Goal: Information Seeking & Learning: Learn about a topic

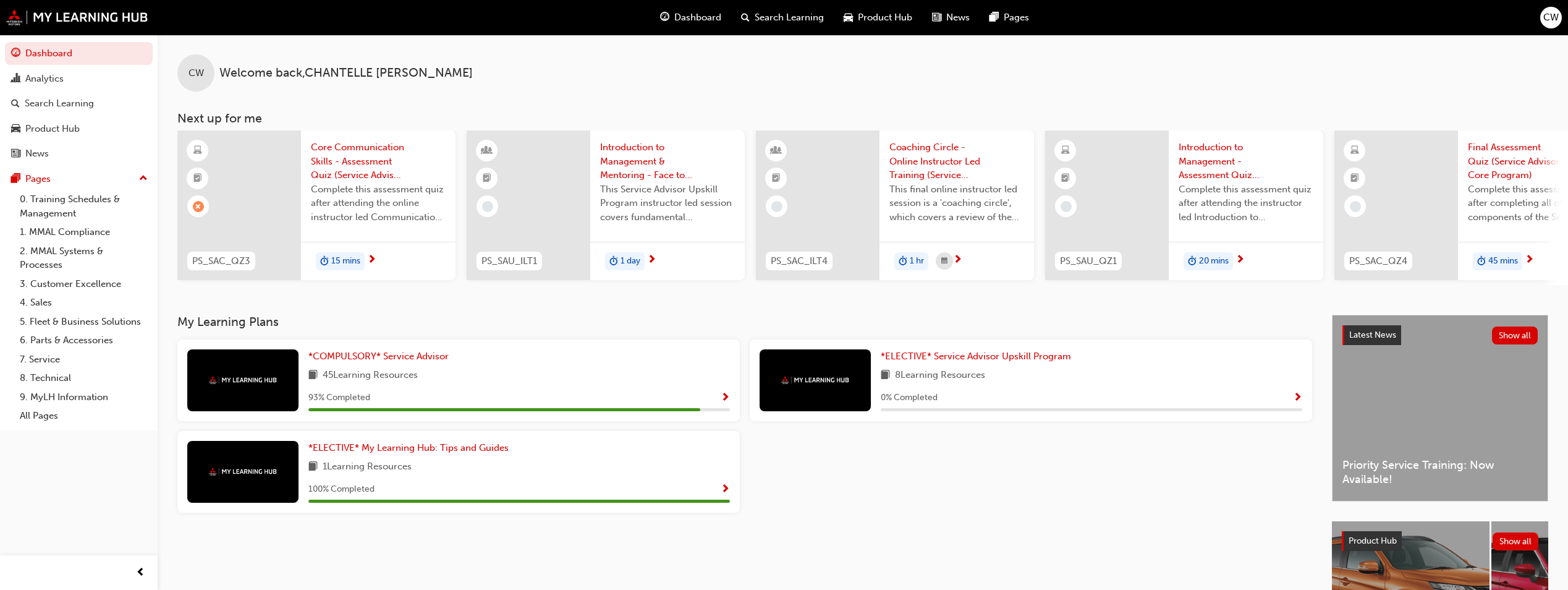
click at [351, 255] on span "15 mins" at bounding box center [346, 261] width 29 height 14
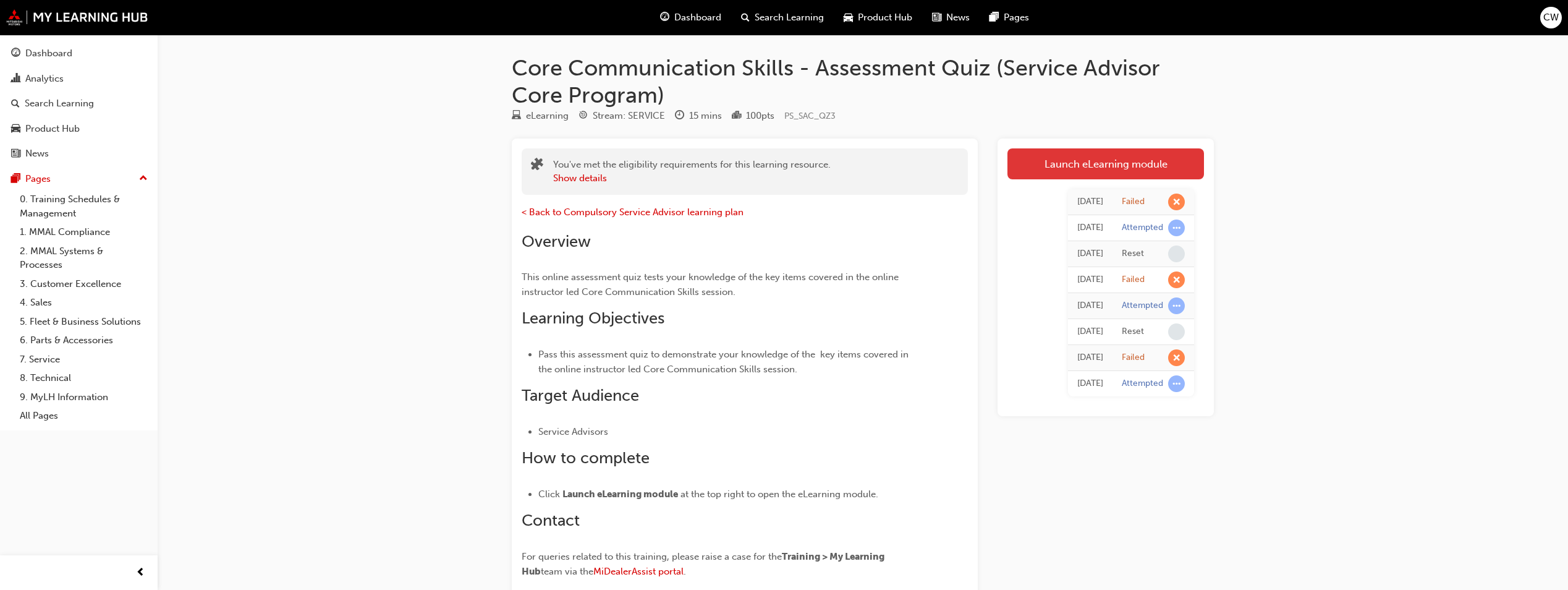
click at [1046, 162] on link "Launch eLearning module" at bounding box center [1105, 164] width 196 height 31
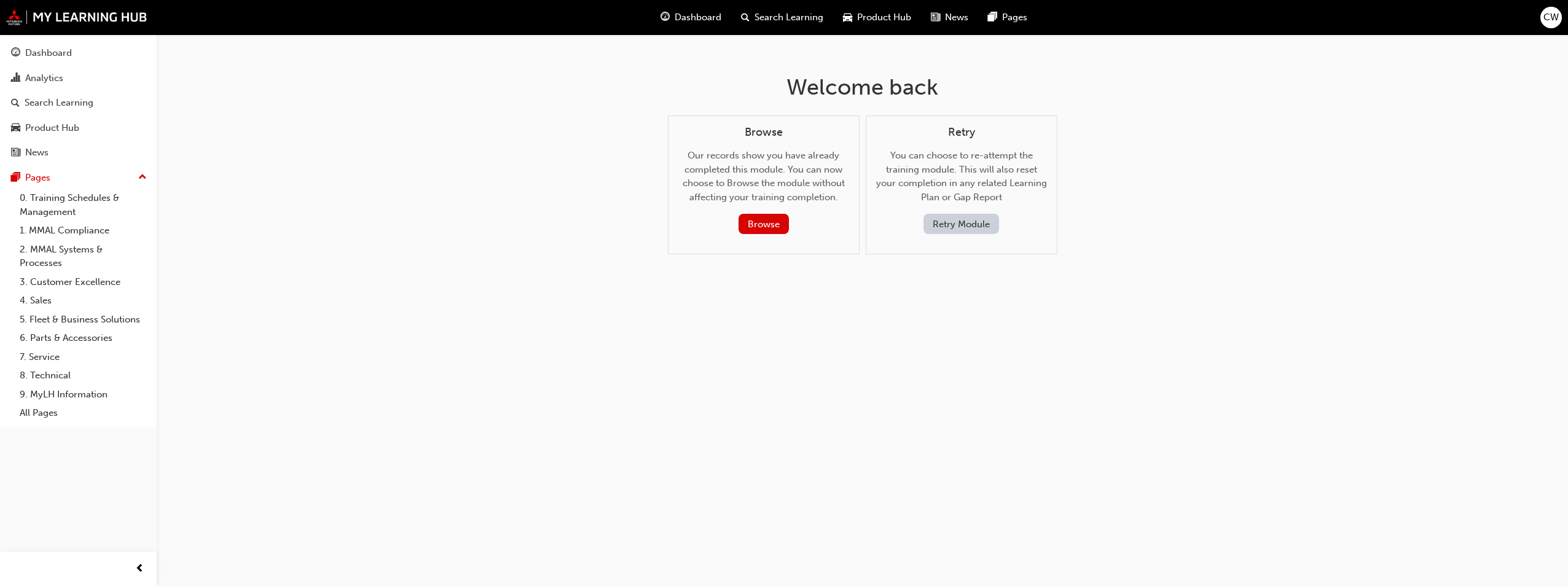
click at [937, 227] on button "Retry Module" at bounding box center [961, 223] width 76 height 20
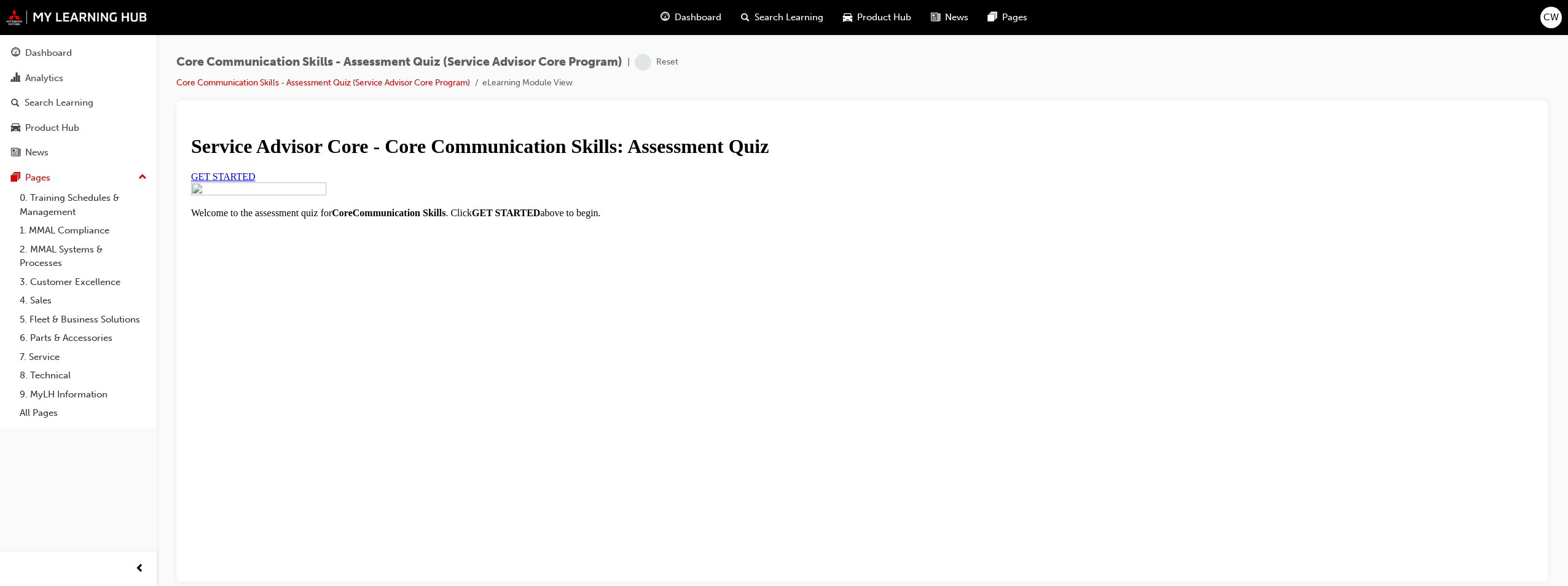
click at [256, 181] on link "GET STARTED" at bounding box center [223, 175] width 65 height 10
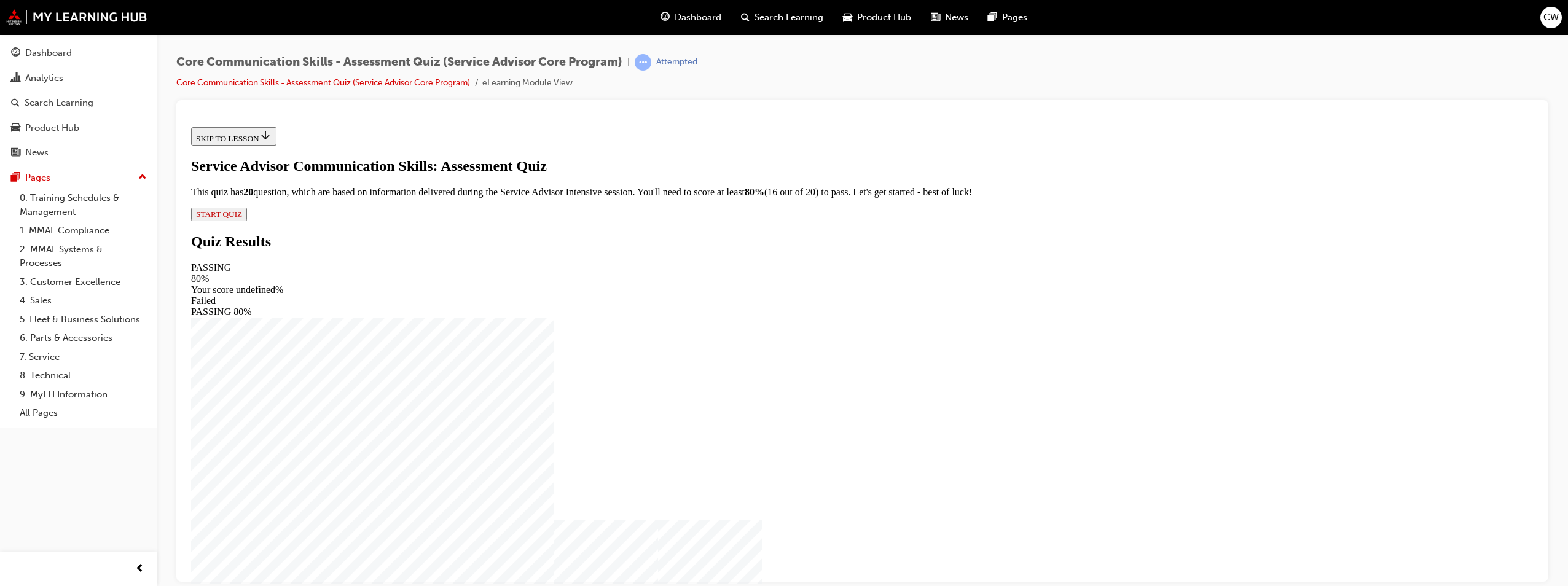
click at [242, 218] on span "START QUIZ" at bounding box center [219, 213] width 46 height 9
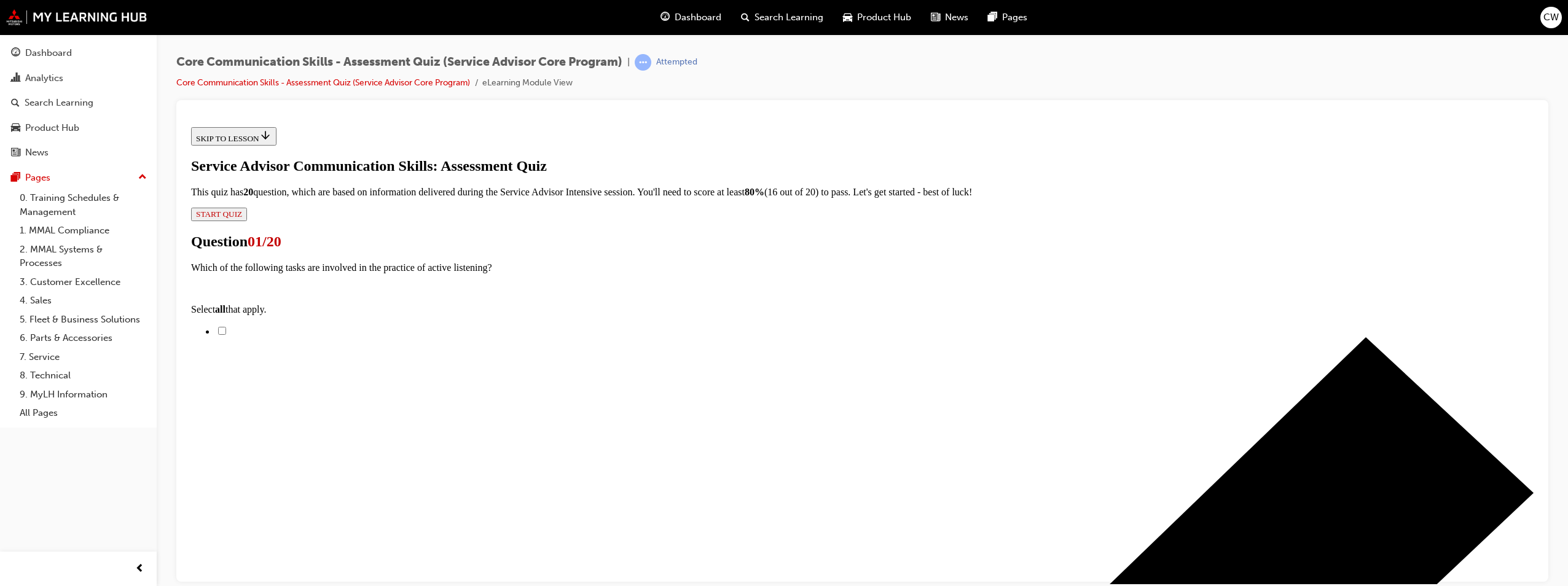
scroll to position [123, 0]
click at [226, 326] on input "Asking clarifying questions" at bounding box center [222, 330] width 8 height 8
checkbox input "true"
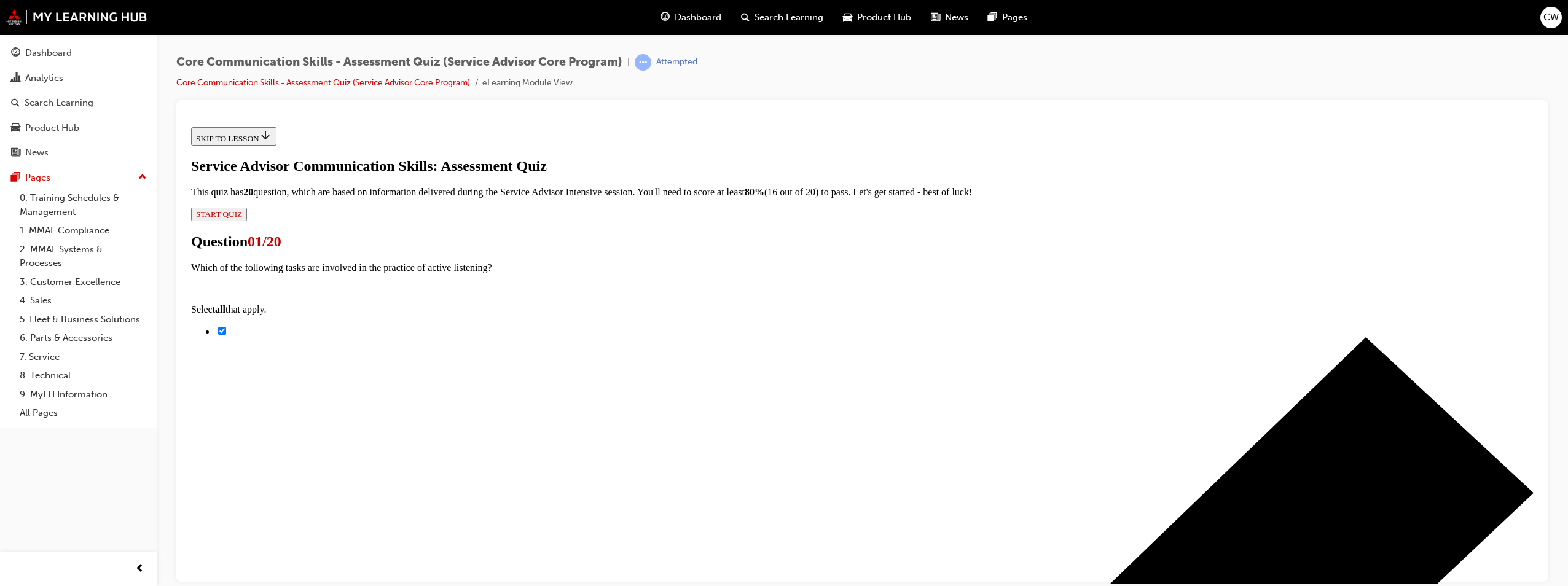
checkbox input "true"
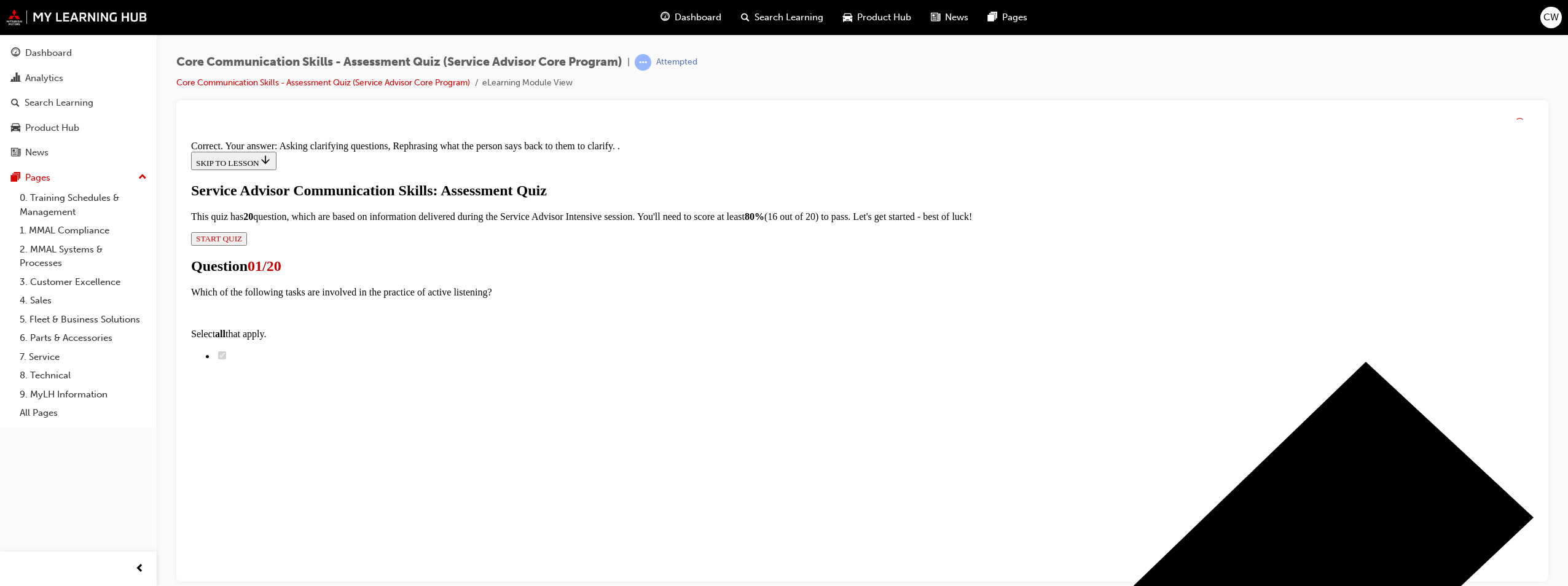
scroll to position [201, 0]
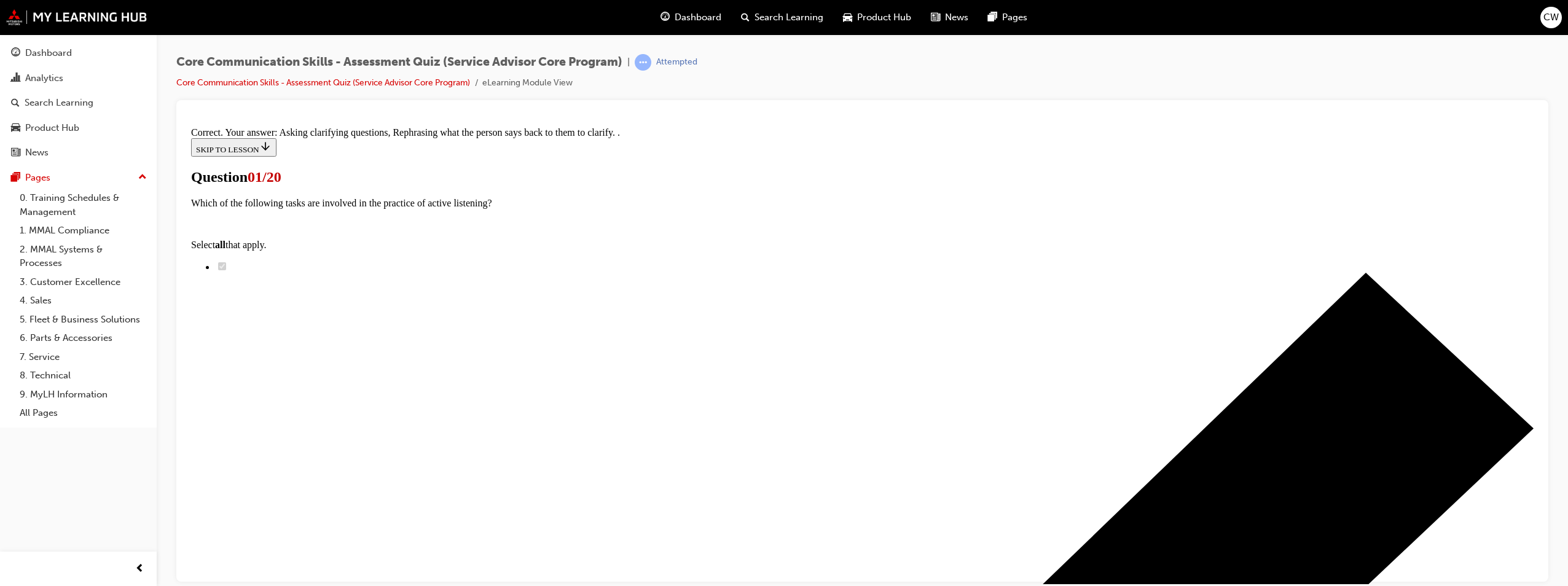
scroll to position [62, 0]
radio input "true"
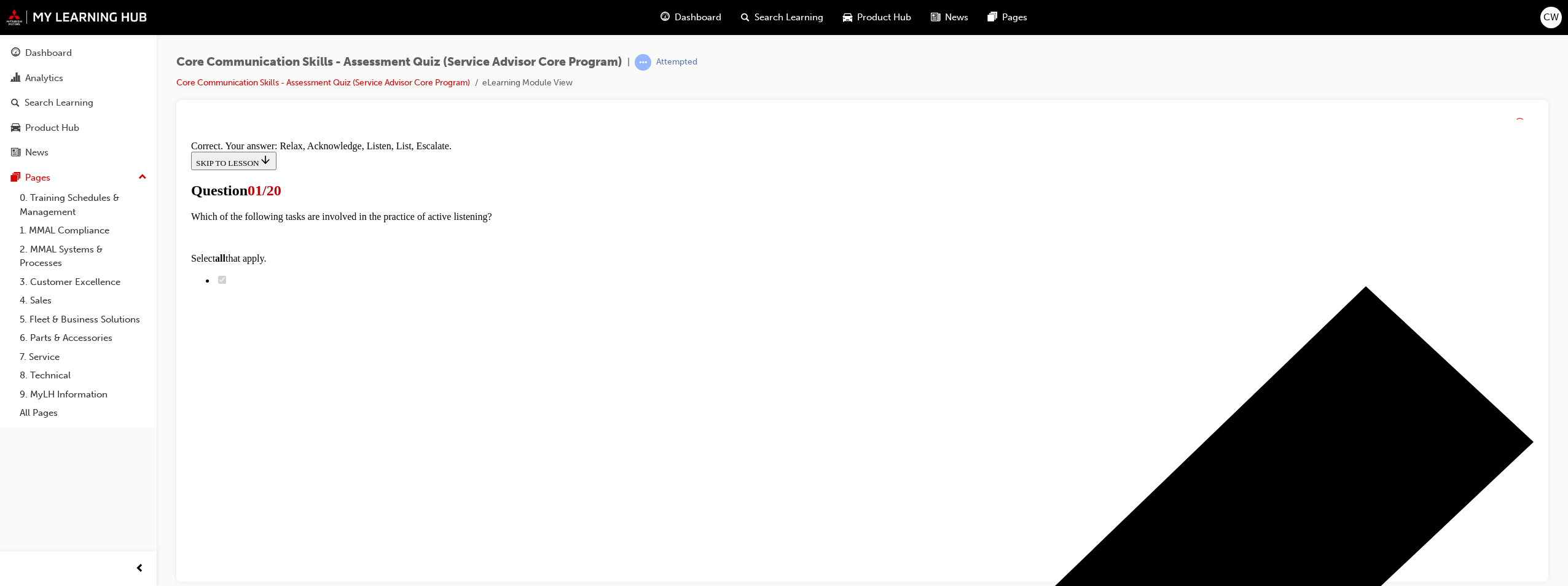
scroll to position [180, 0]
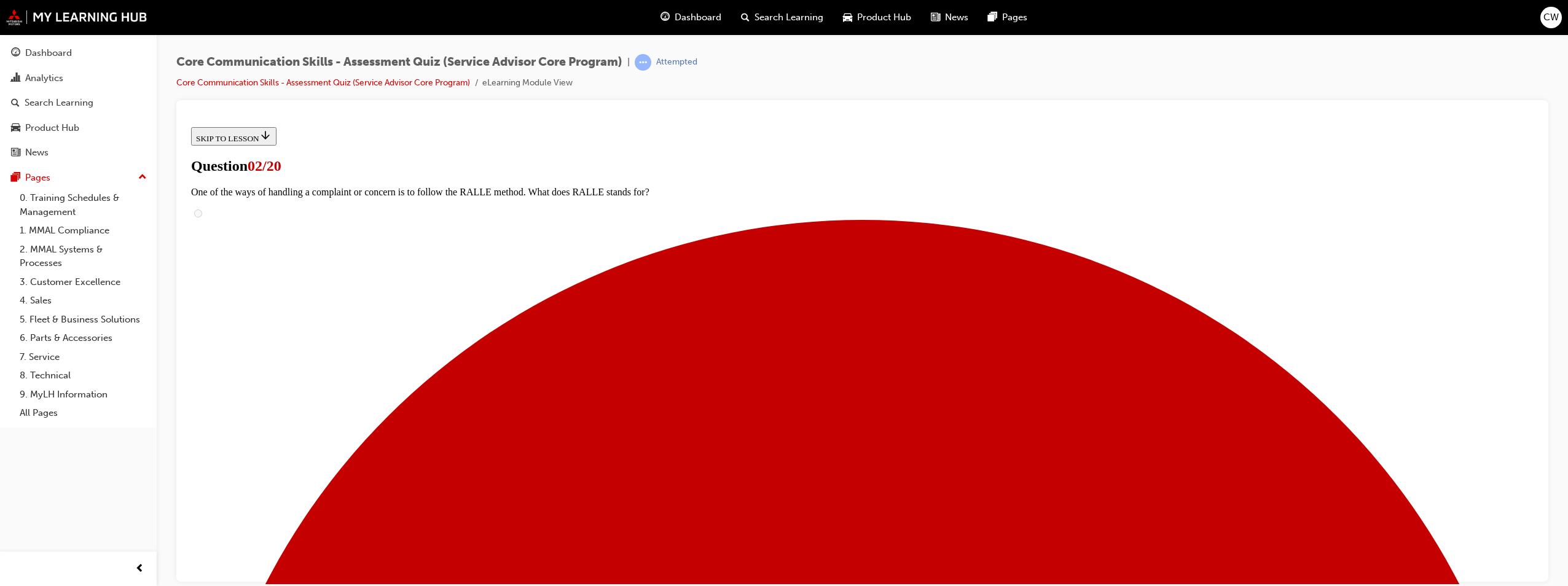
scroll to position [123, 0]
checkbox input "true"
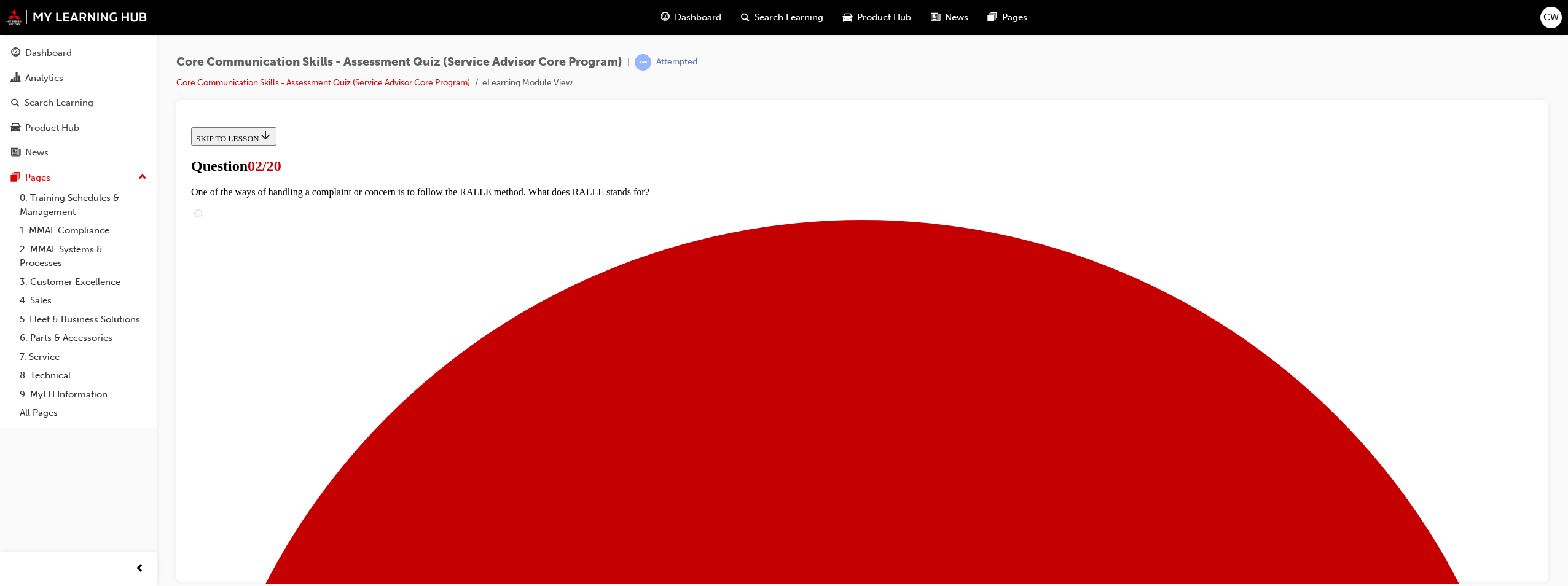
checkbox input "true"
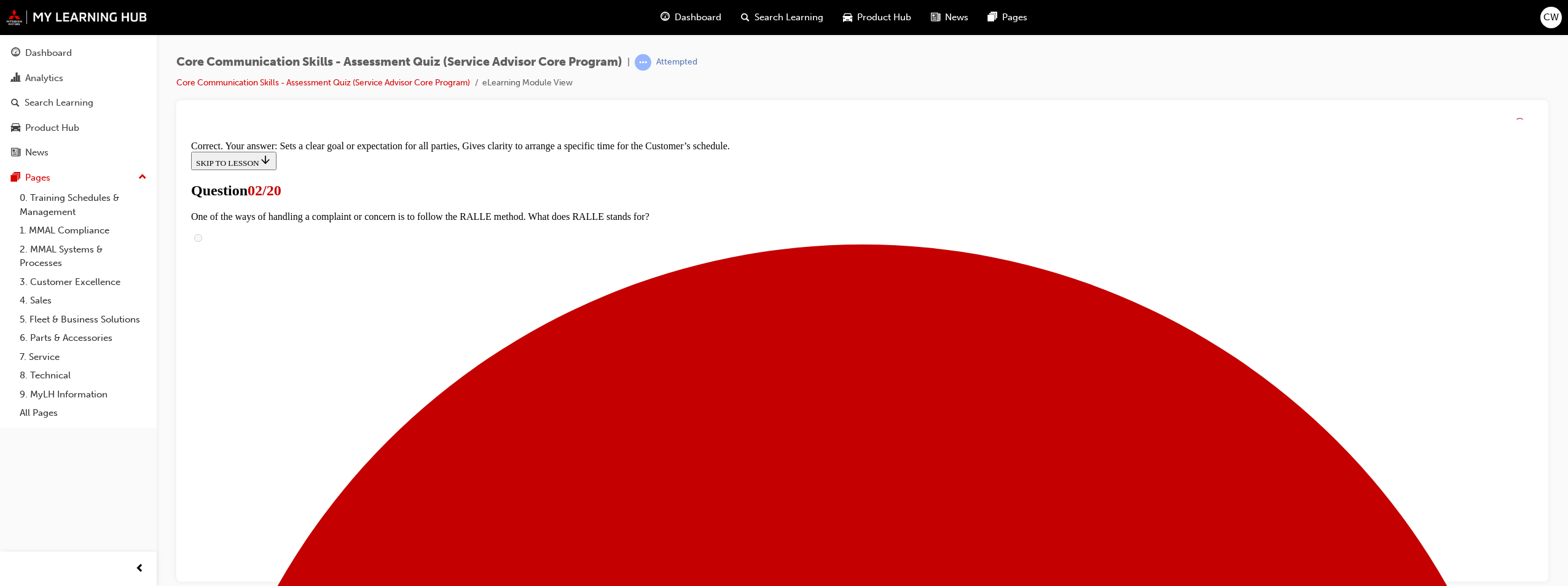
scroll to position [234, 0]
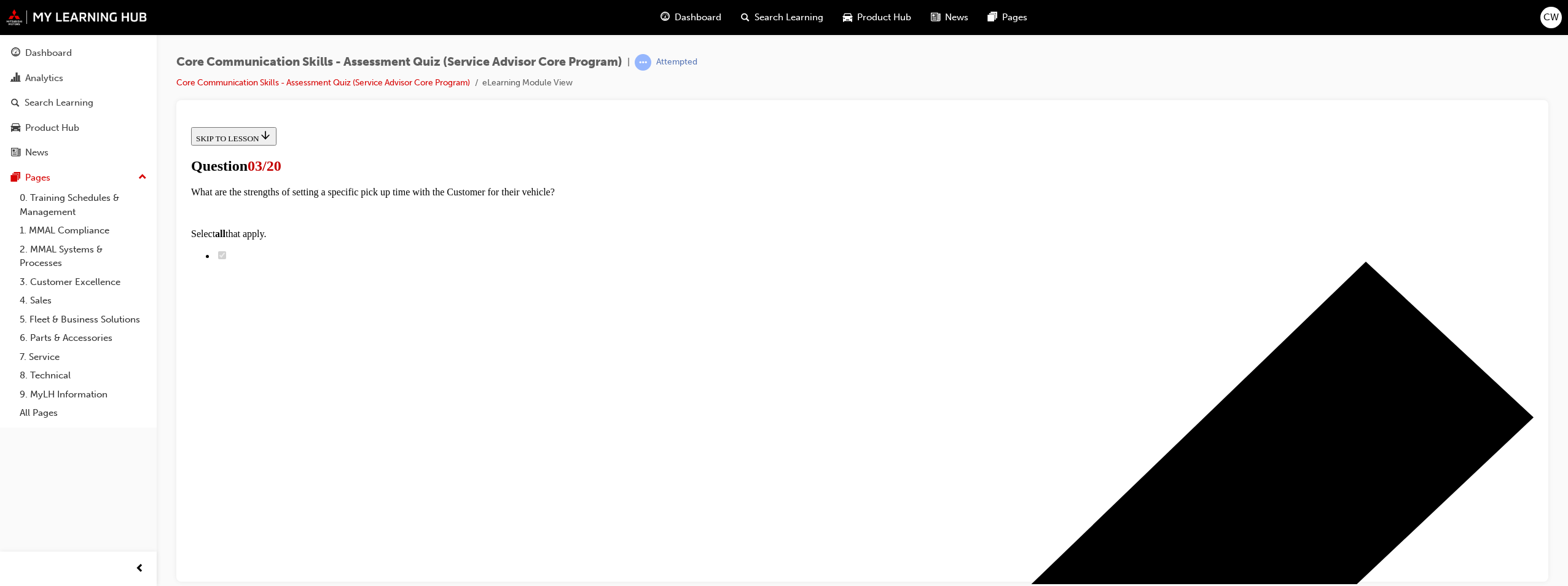
scroll to position [123, 0]
drag, startPoint x: 775, startPoint y: 454, endPoint x: 992, endPoint y: 261, distance: 290.4
drag, startPoint x: 806, startPoint y: 439, endPoint x: 1013, endPoint y: 507, distance: 217.9
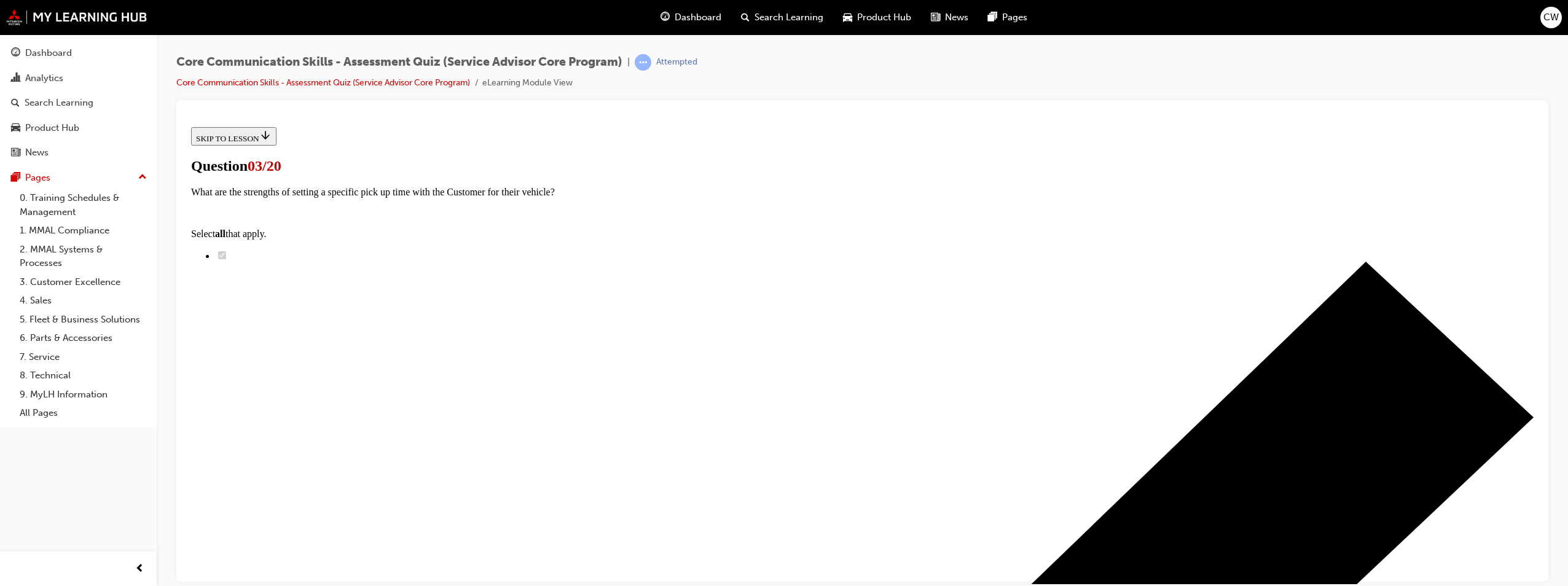
drag, startPoint x: 781, startPoint y: 321, endPoint x: 1018, endPoint y: 324, distance: 237.0
drag, startPoint x: 760, startPoint y: 451, endPoint x: 973, endPoint y: 384, distance: 223.3
drag, startPoint x: 782, startPoint y: 455, endPoint x: 979, endPoint y: 376, distance: 212.2
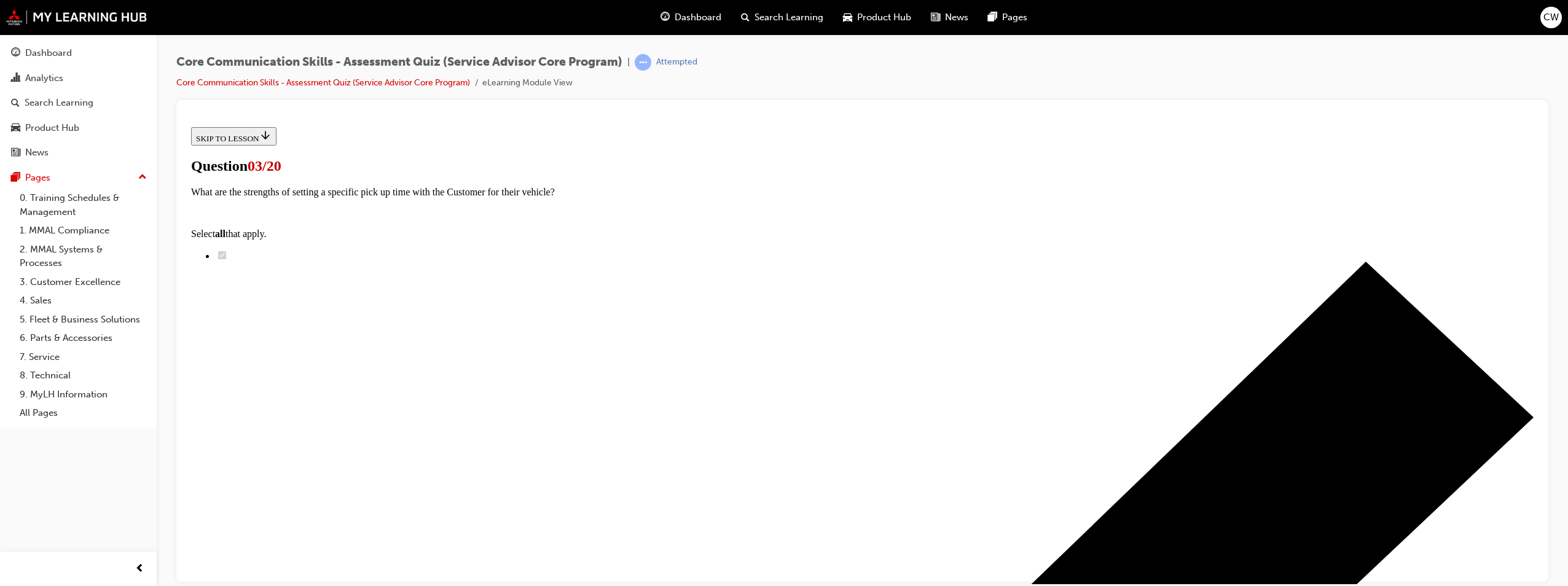
drag, startPoint x: 775, startPoint y: 388, endPoint x: 959, endPoint y: 451, distance: 194.5
drag, startPoint x: 786, startPoint y: 388, endPoint x: 1012, endPoint y: 389, distance: 226.0
drag, startPoint x: 801, startPoint y: 449, endPoint x: 993, endPoint y: 451, distance: 192.0
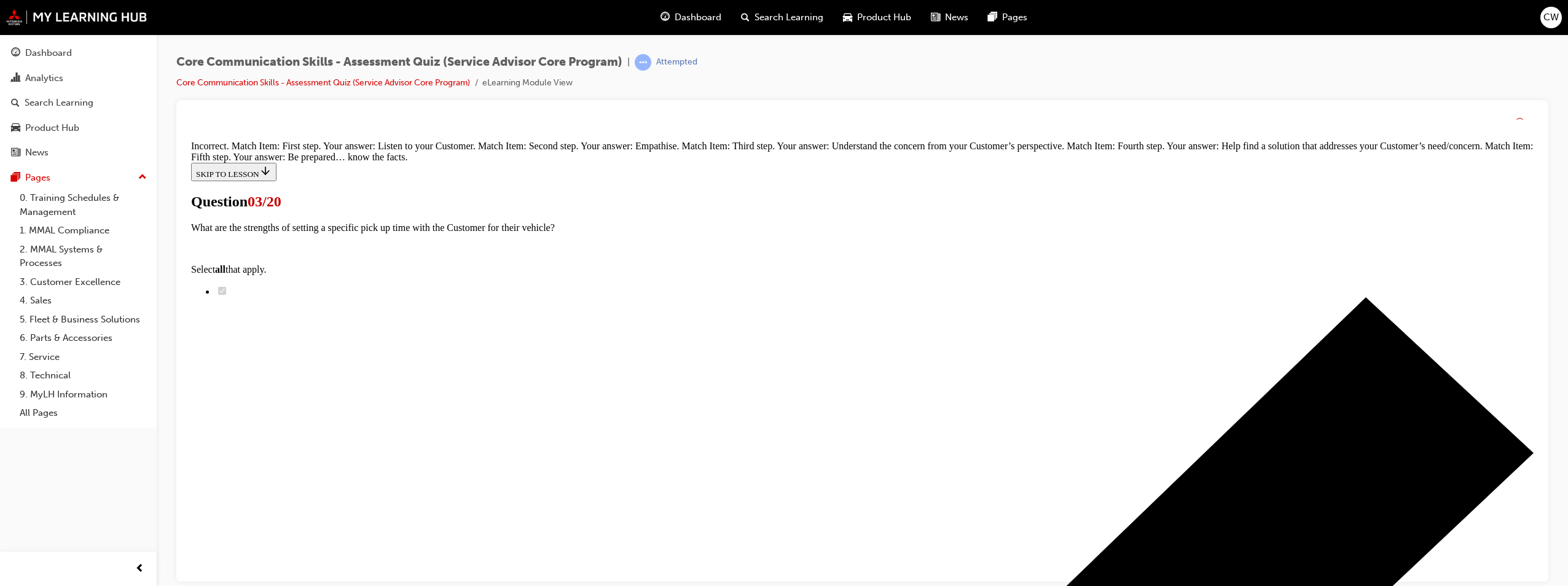
scroll to position [292, 0]
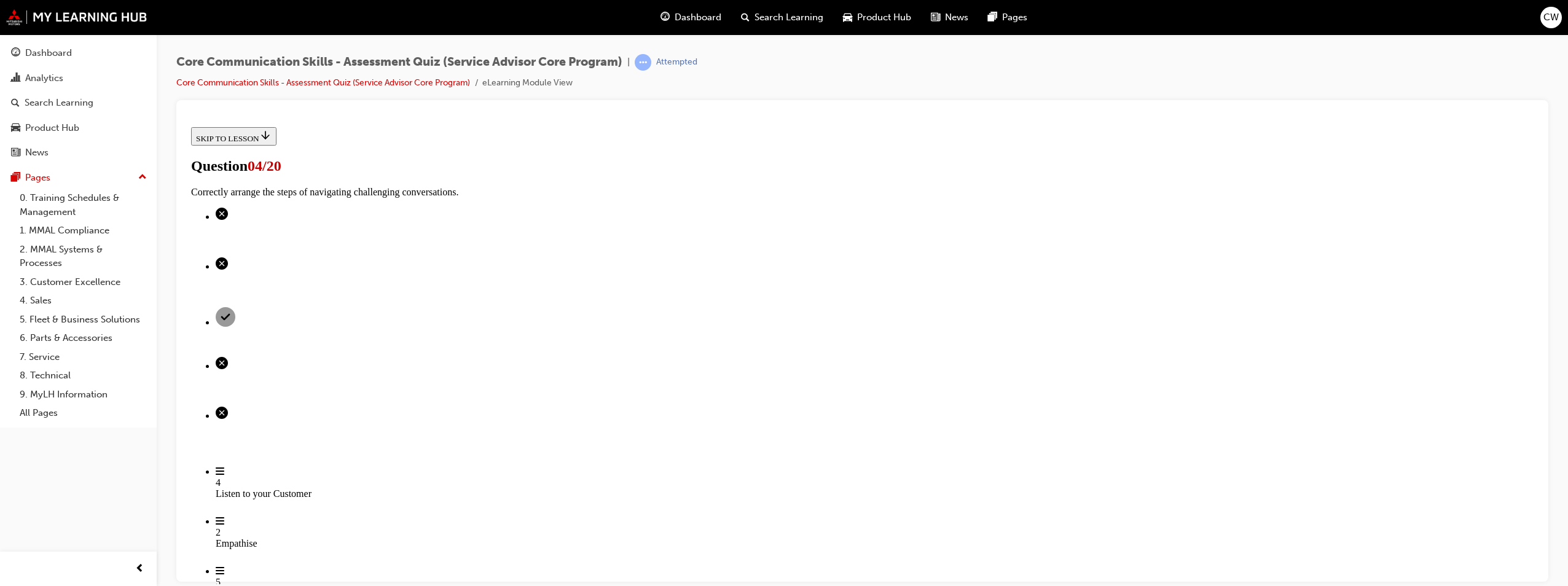
scroll to position [71, 0]
radio input "true"
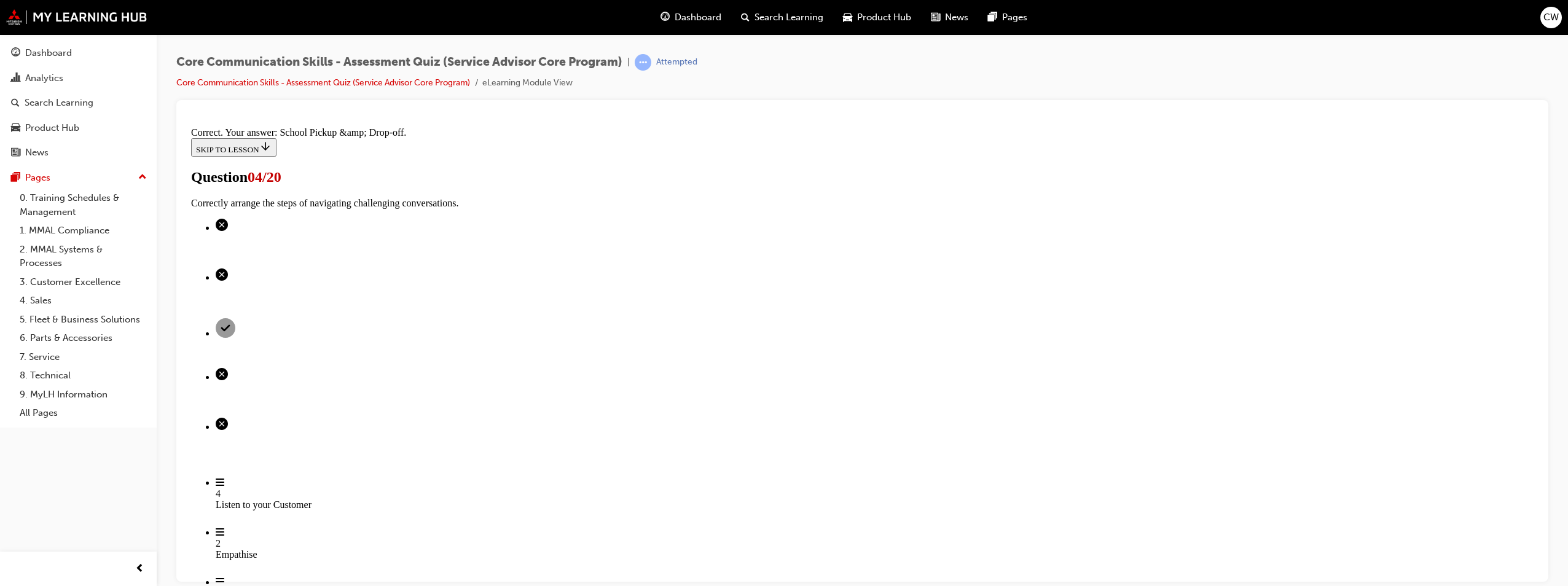
scroll to position [110, 0]
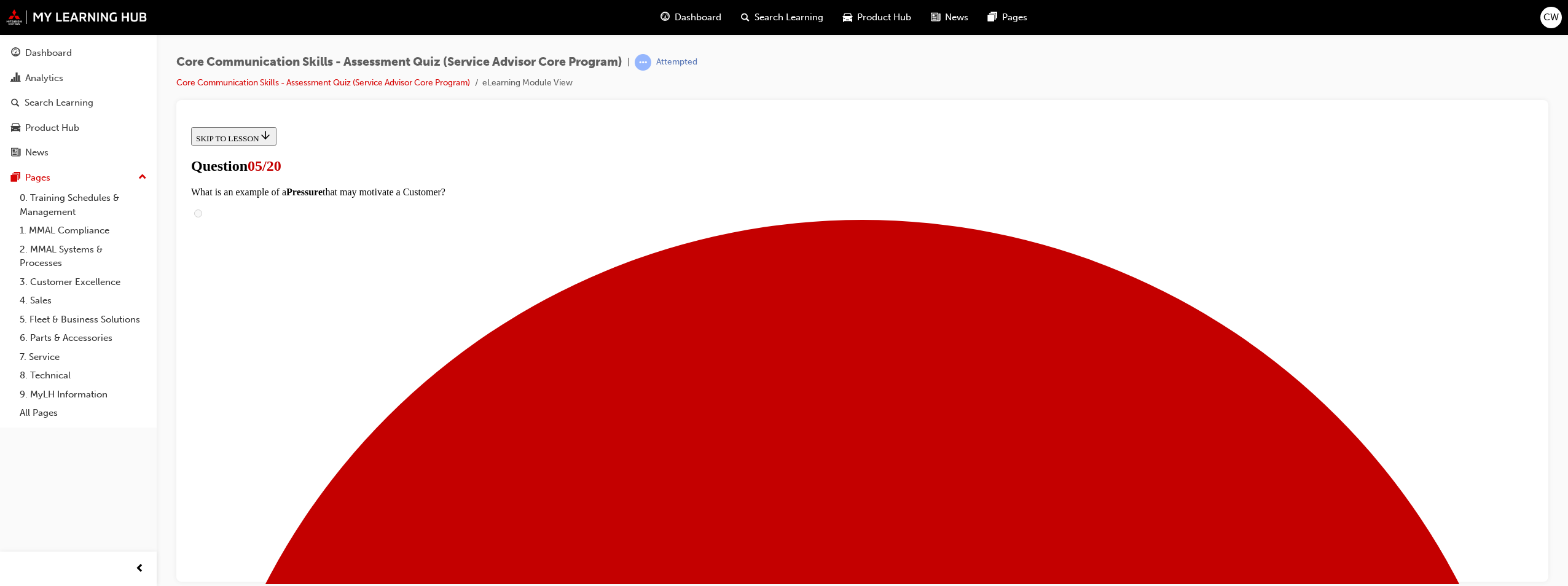
scroll to position [87, 0]
checkbox input "true"
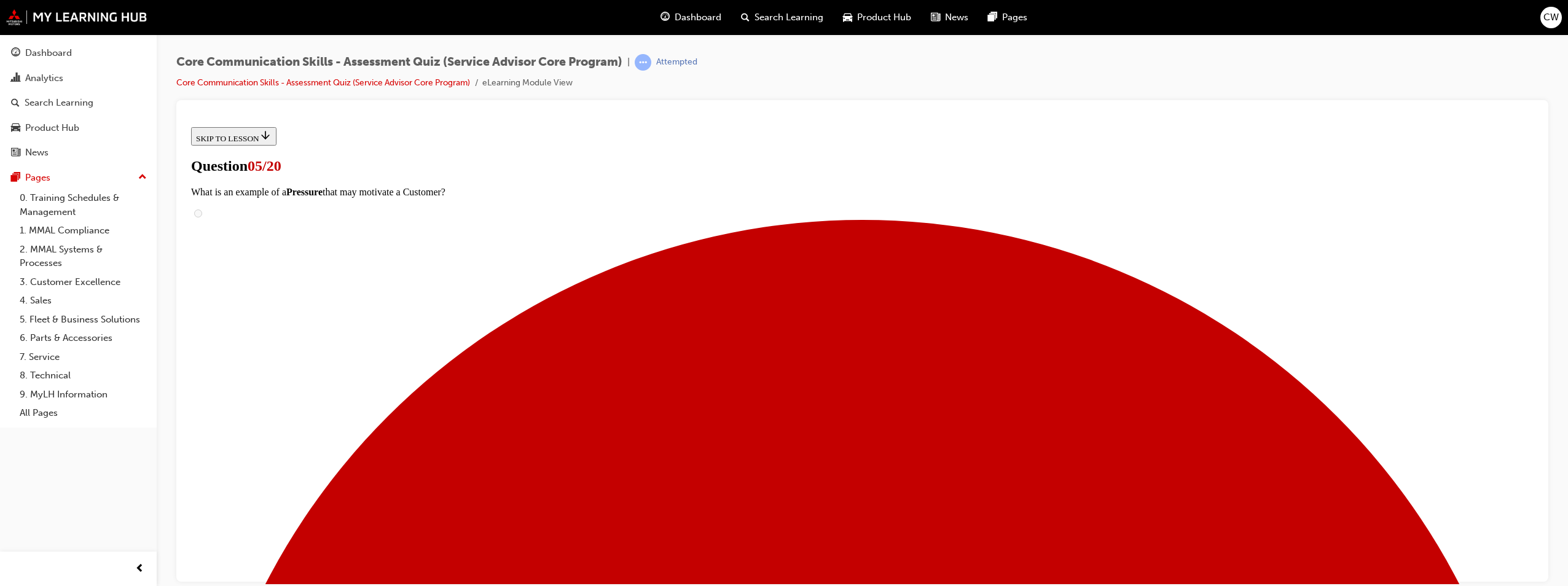
checkbox input "false"
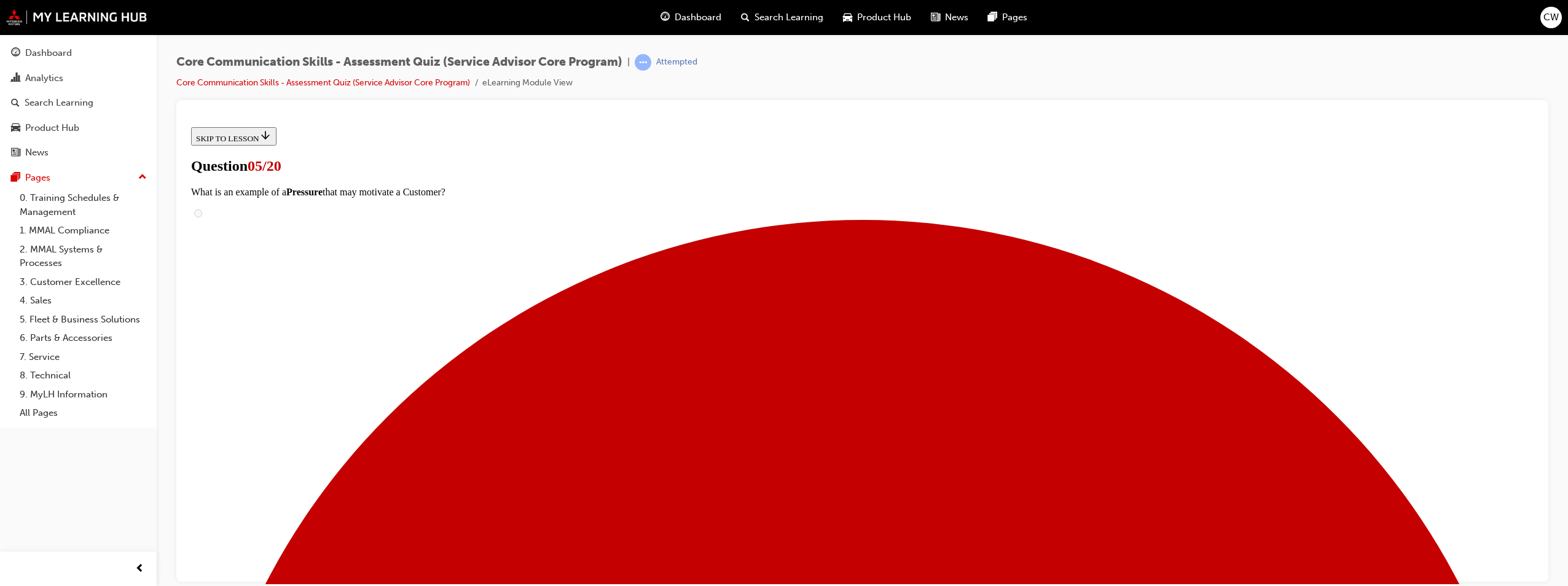
checkbox input "true"
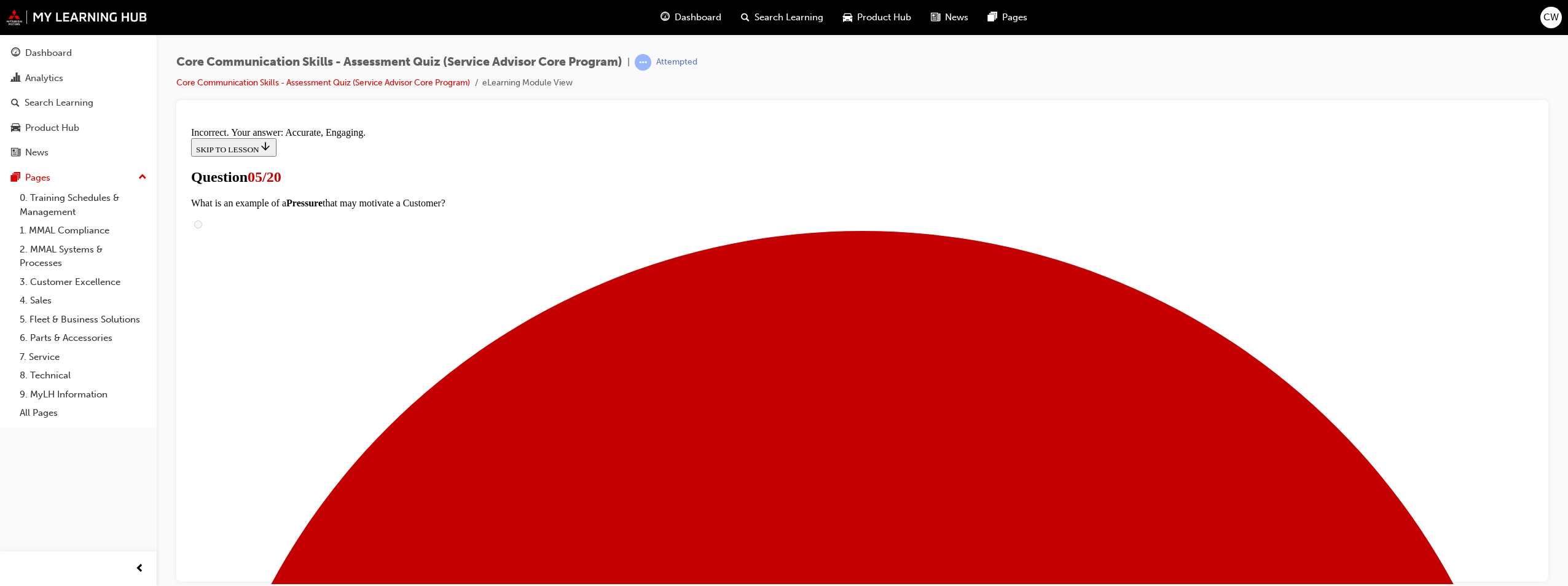
scroll to position [201, 0]
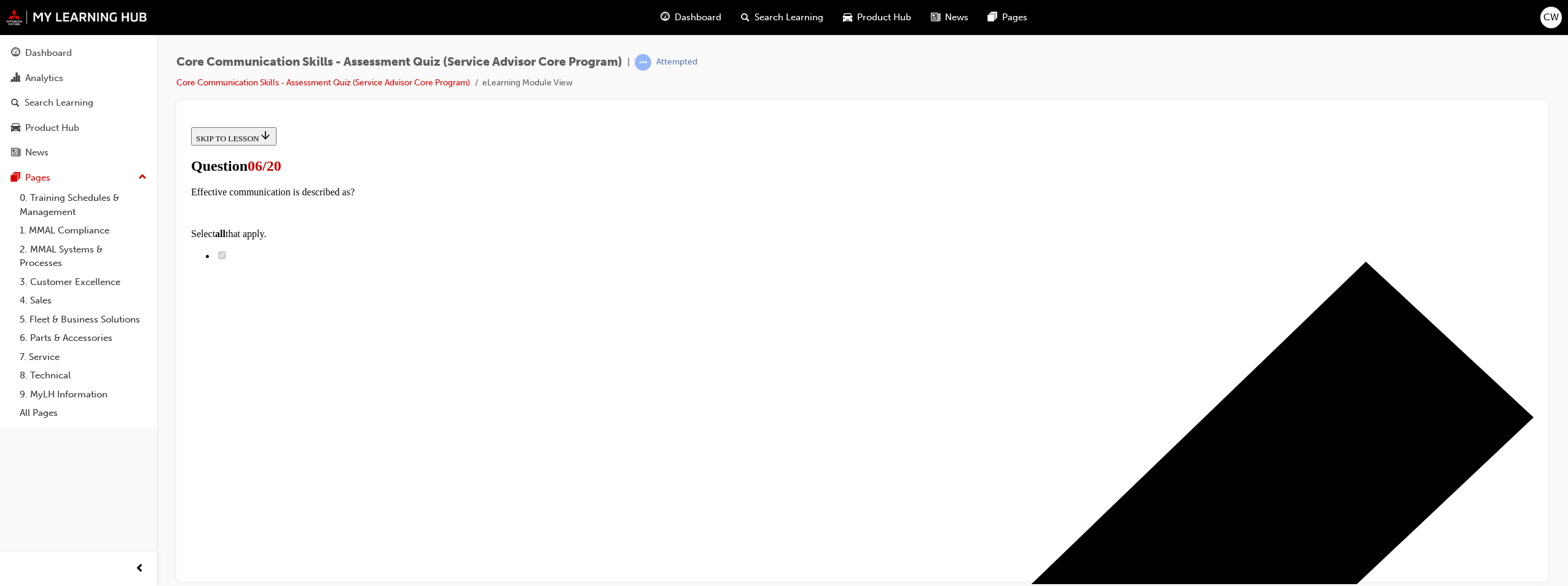
radio input "true"
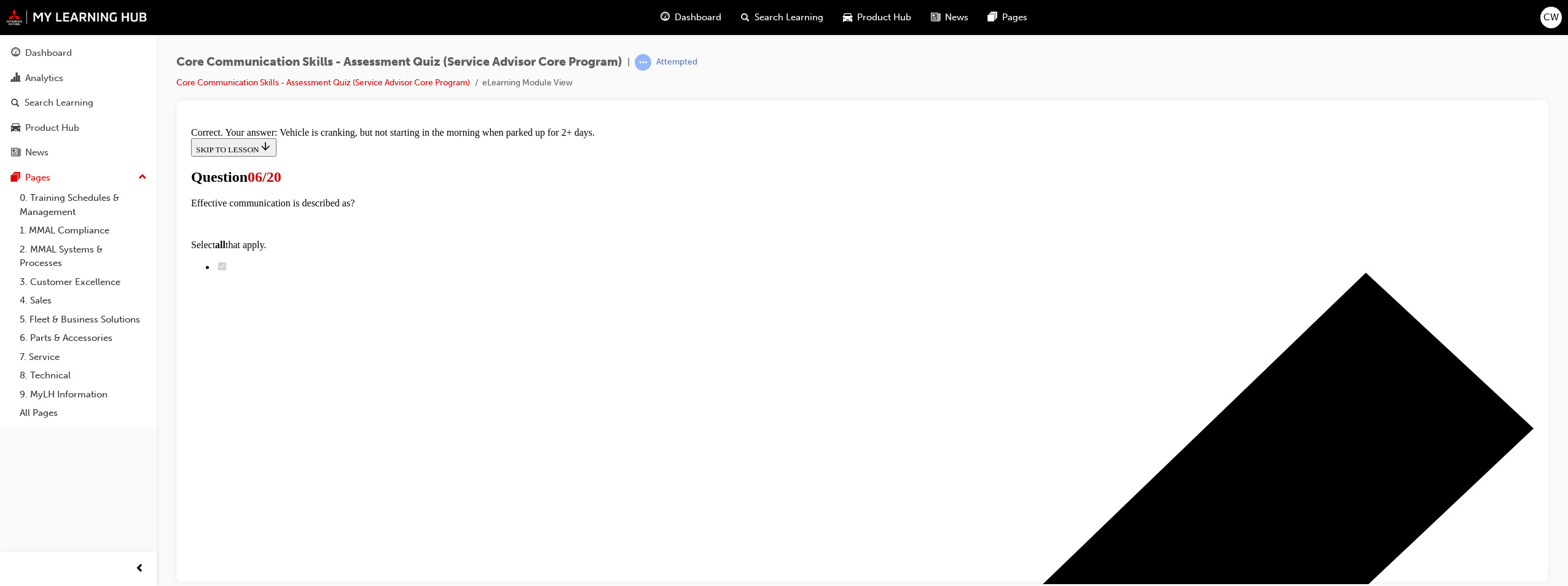
scroll to position [183, 0]
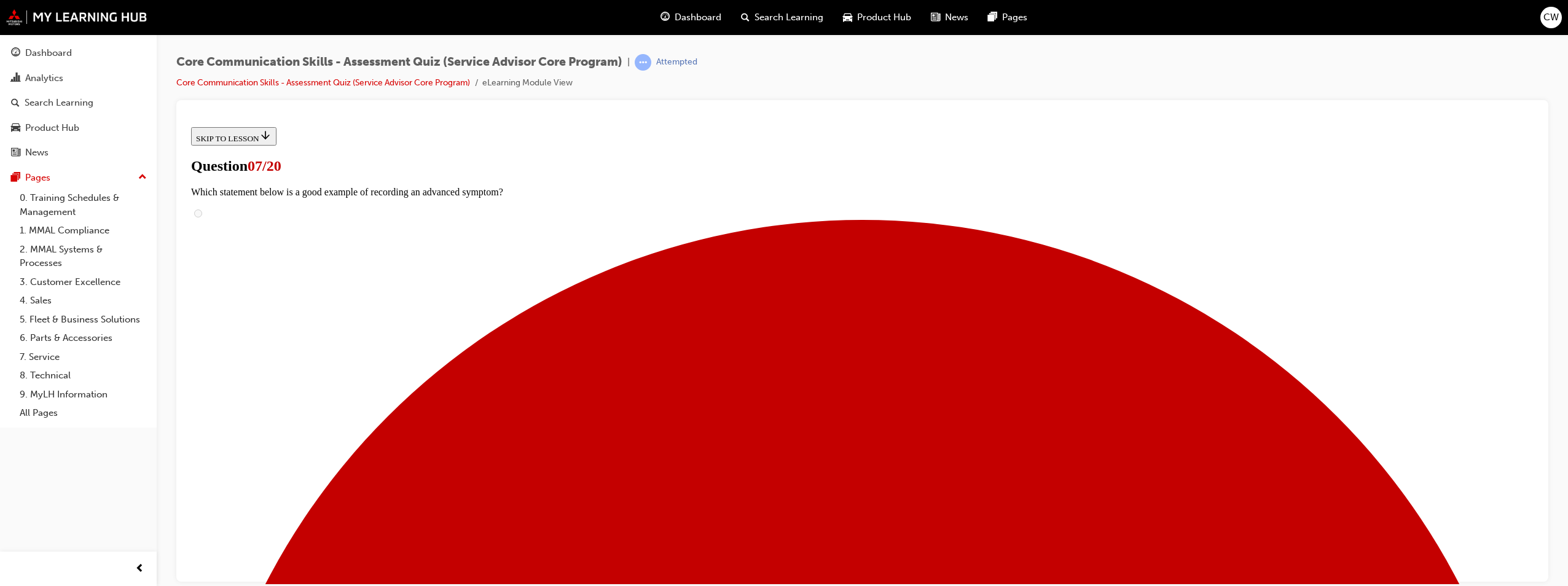
checkbox input "true"
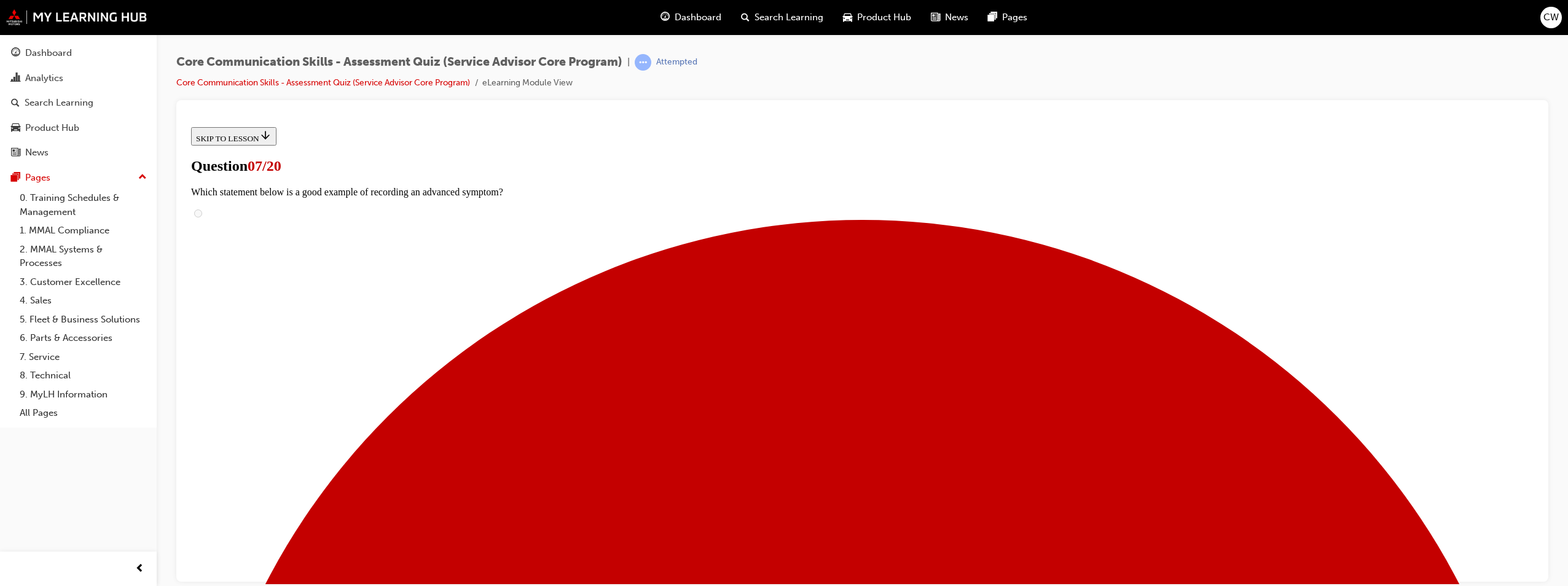
checkbox input "true"
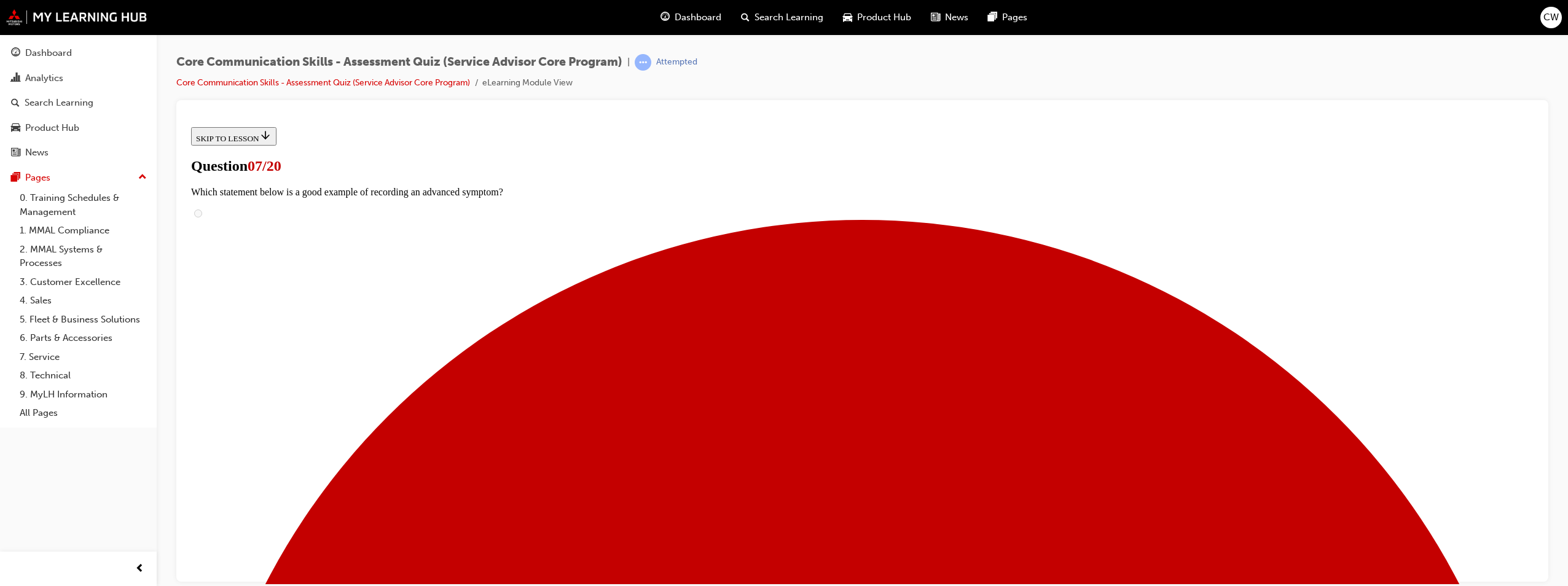
checkbox input "true"
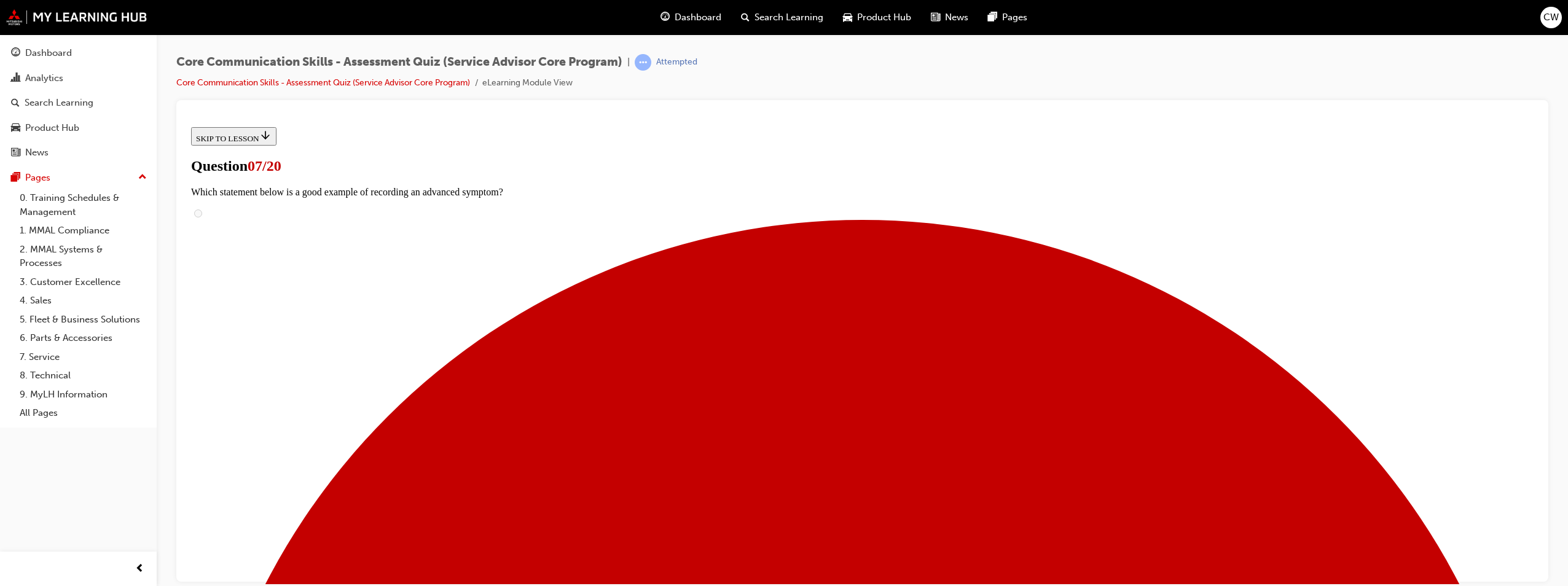
checkbox input "false"
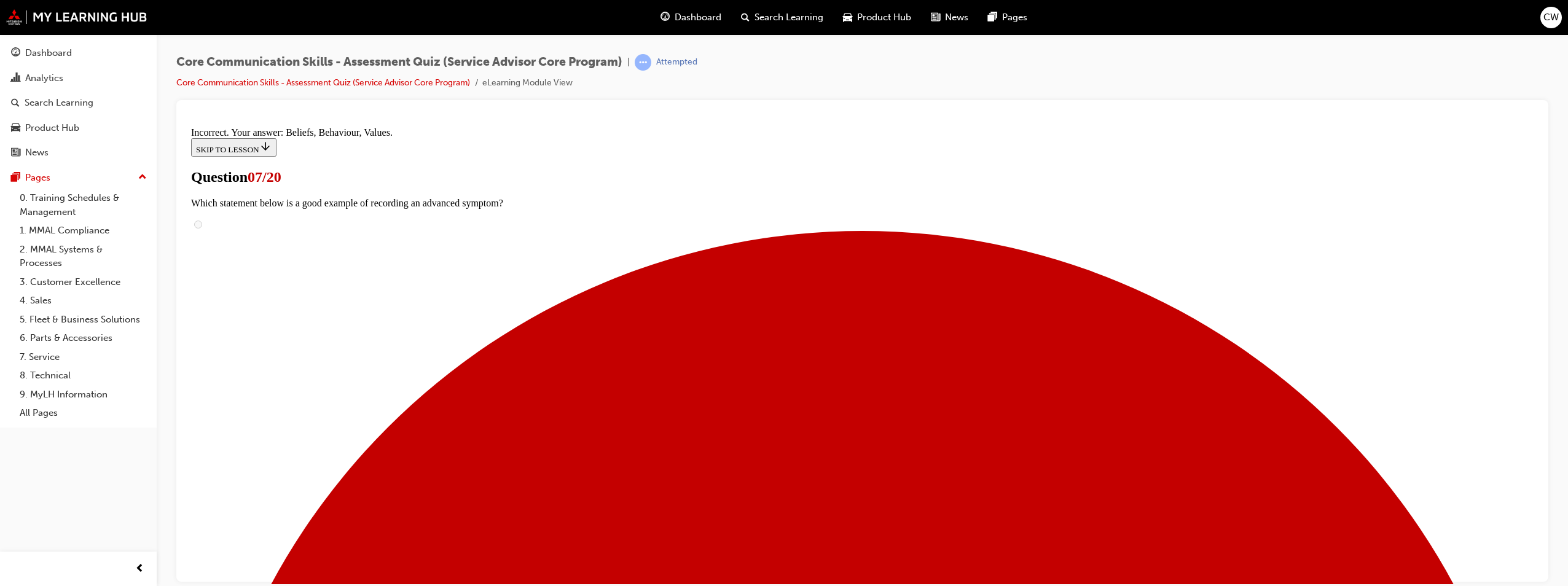
scroll to position [222, 0]
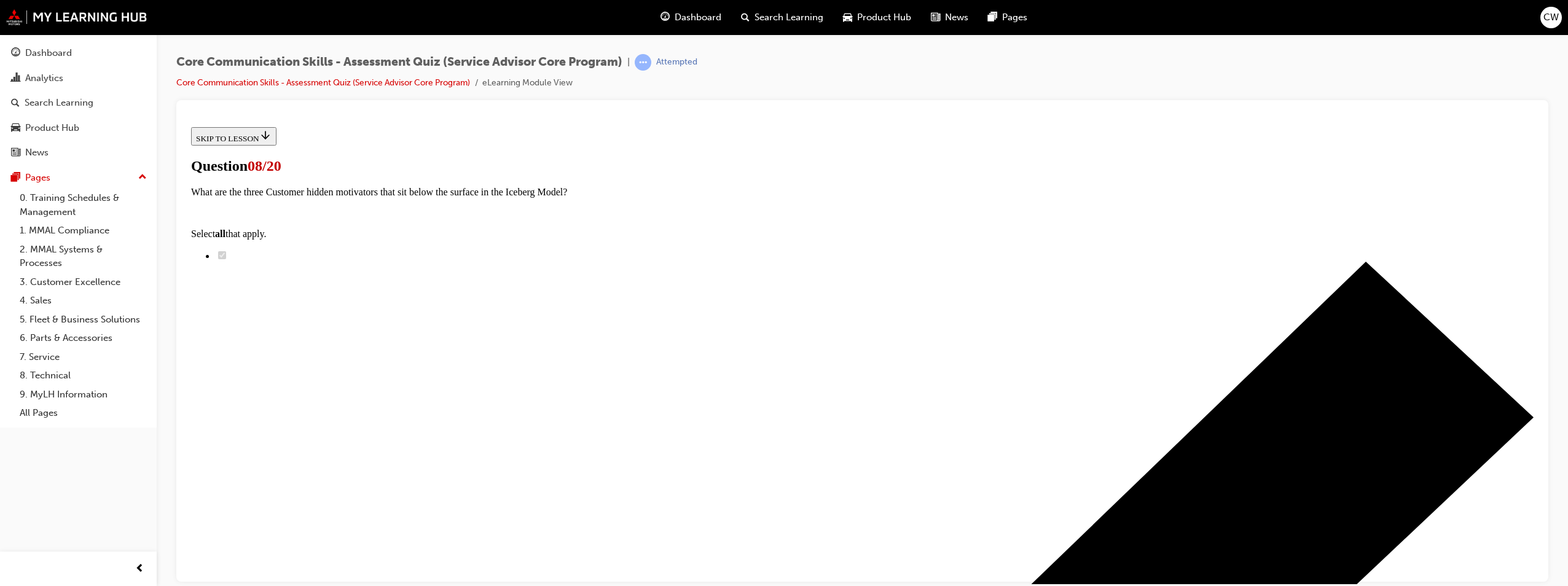
radio input "true"
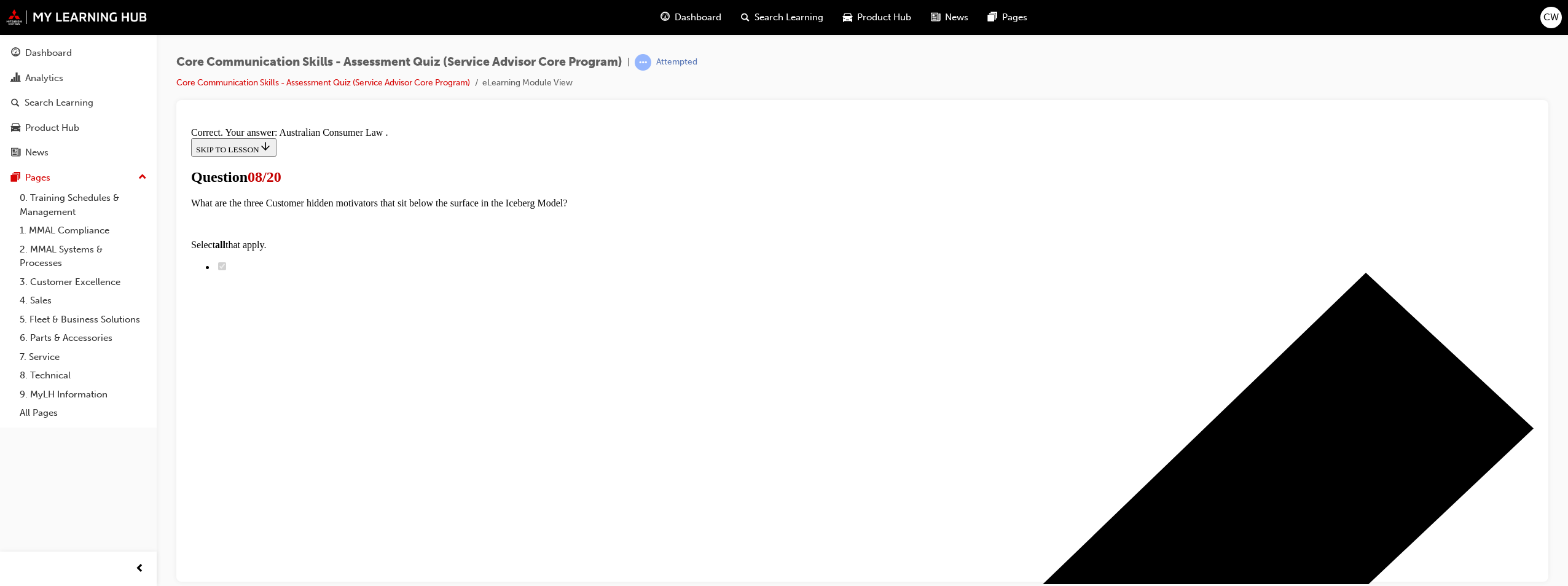
scroll to position [110, 0]
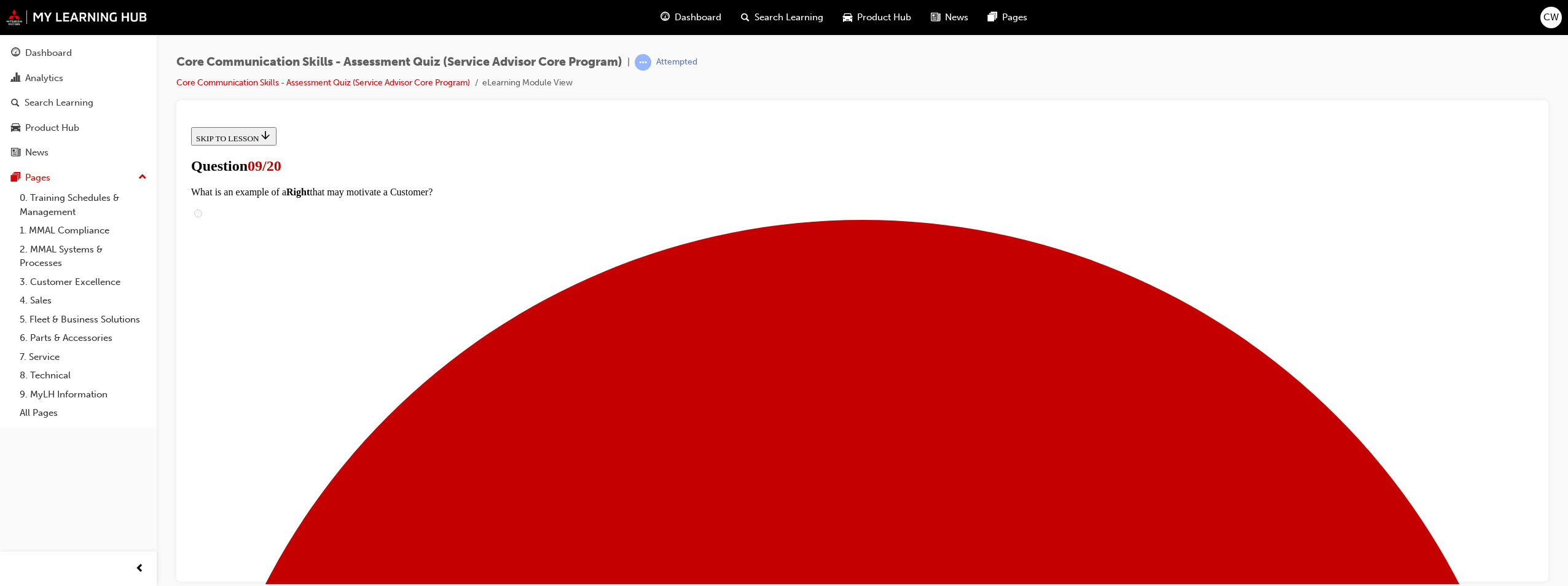
scroll to position [87, 0]
checkbox input "true"
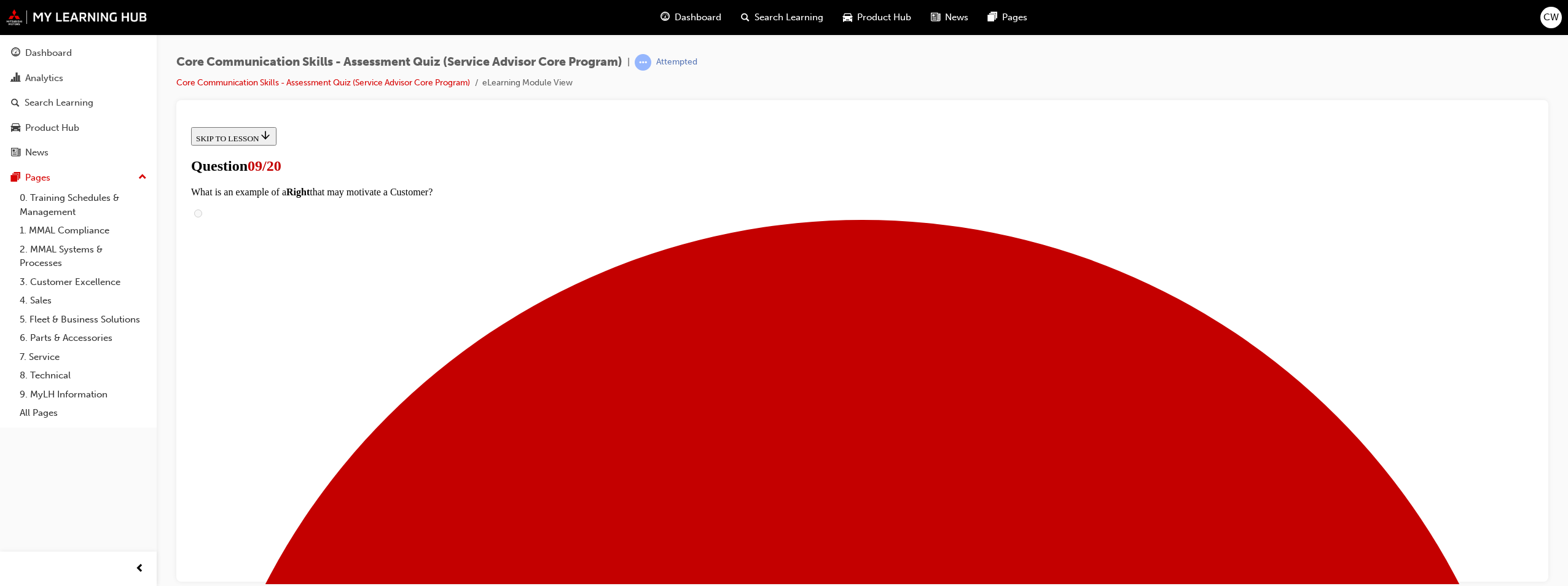
checkbox input "true"
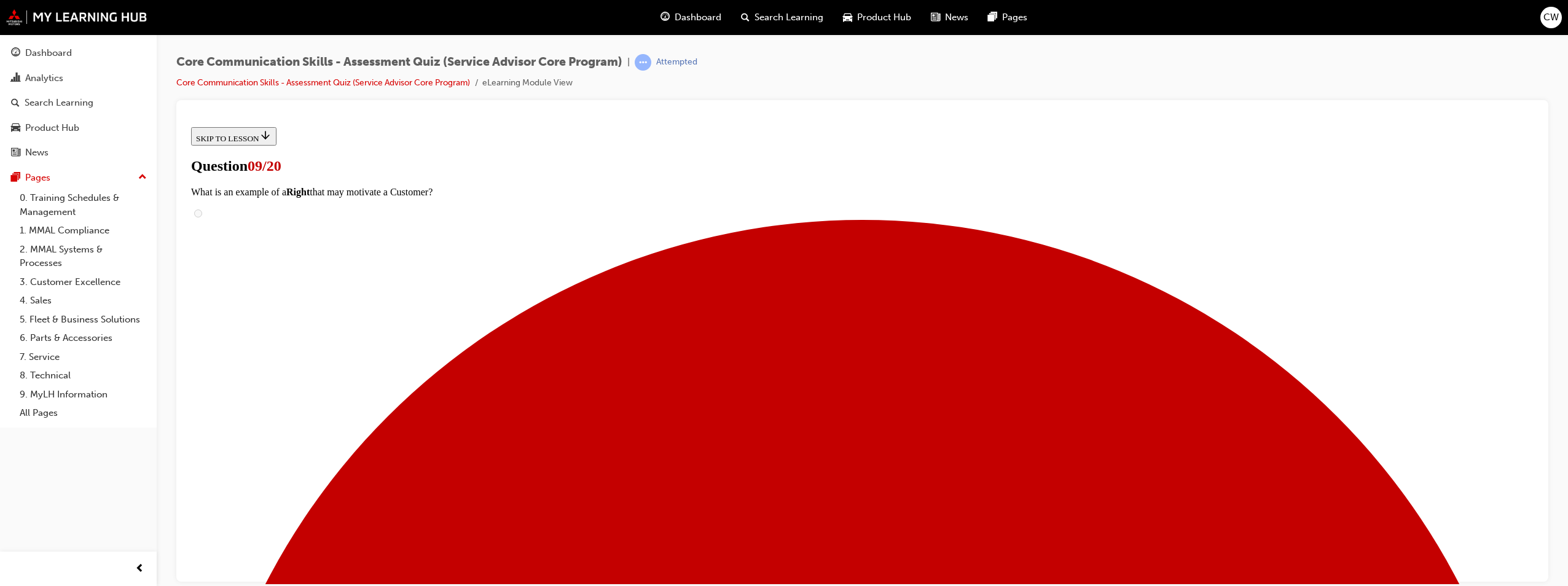
checkbox input "true"
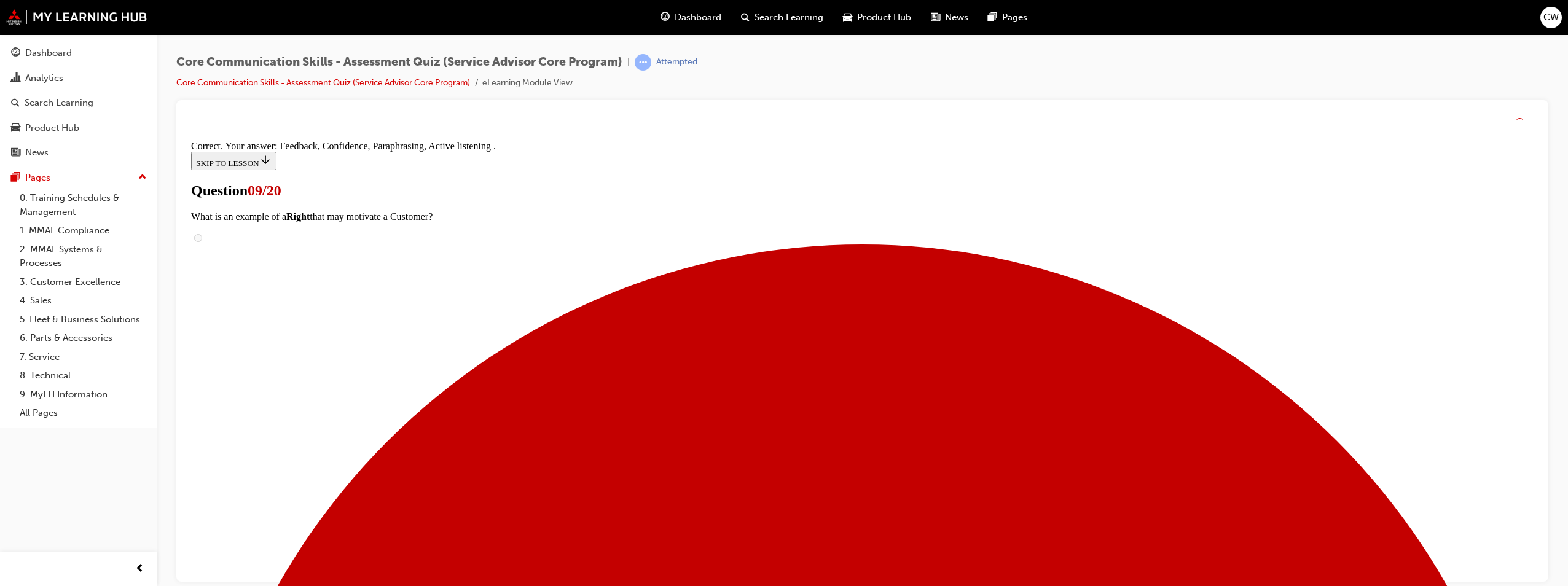
scroll to position [299, 0]
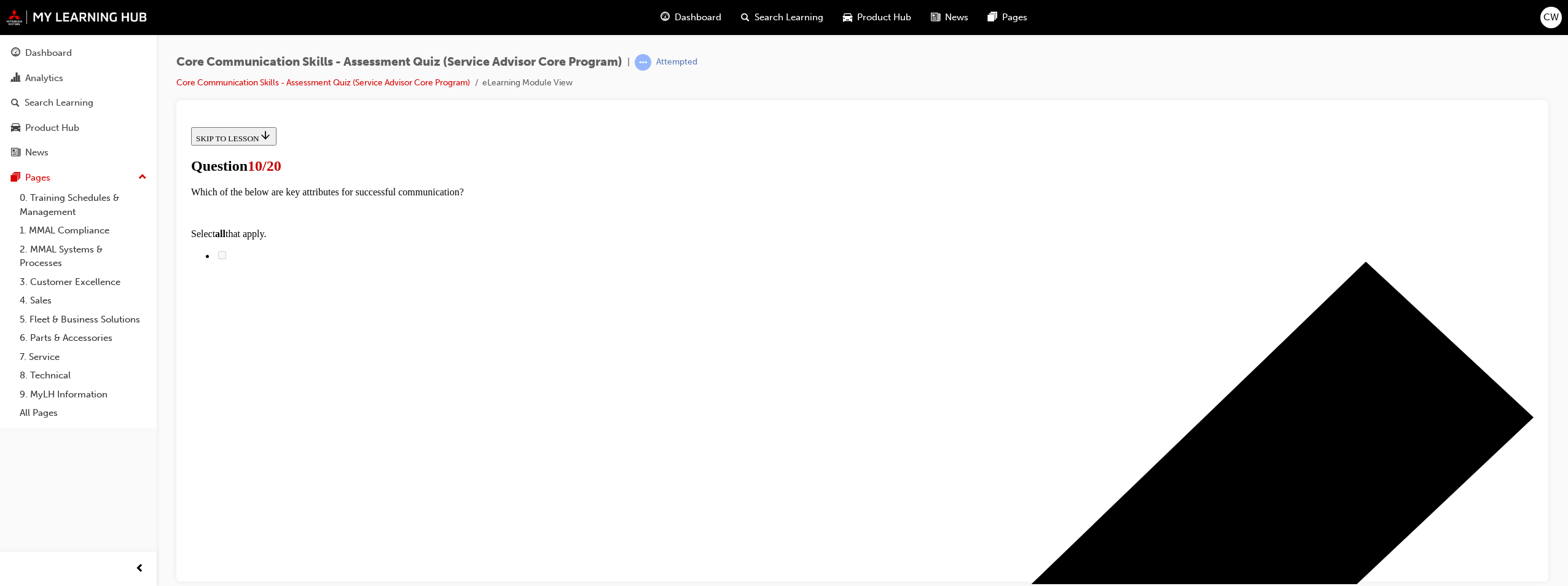
scroll to position [62, 0]
radio input "true"
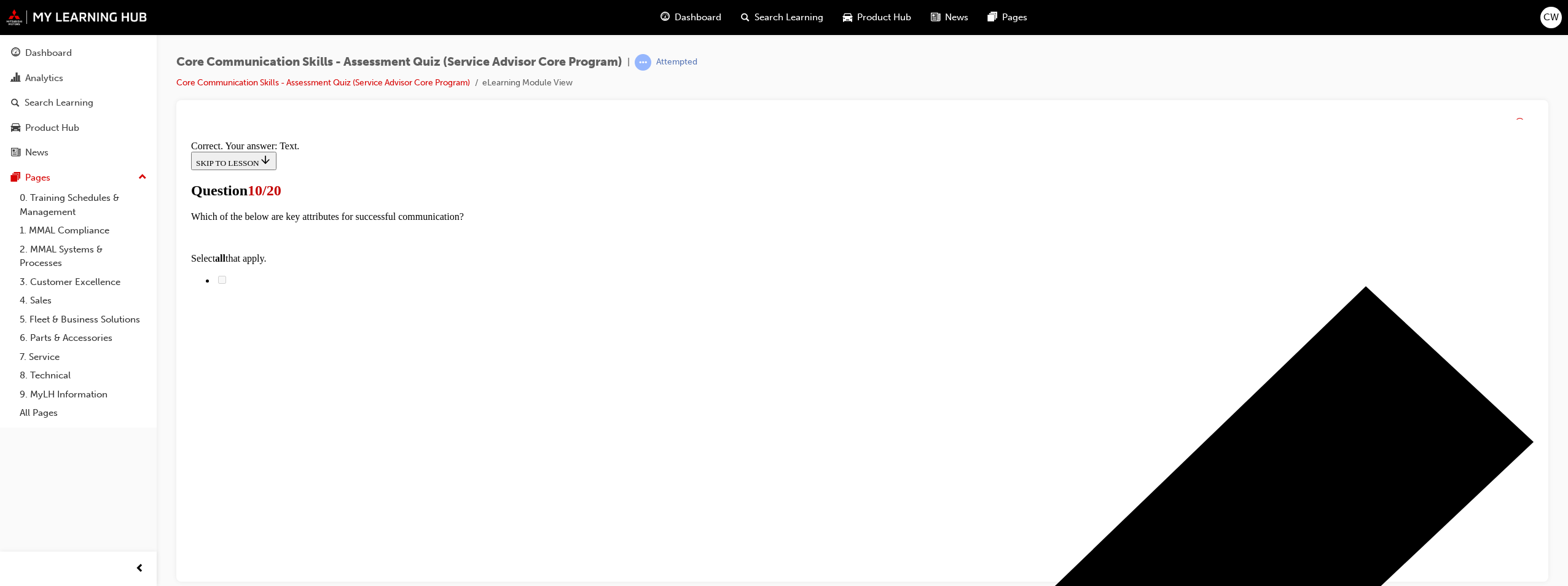
scroll to position [243, 0]
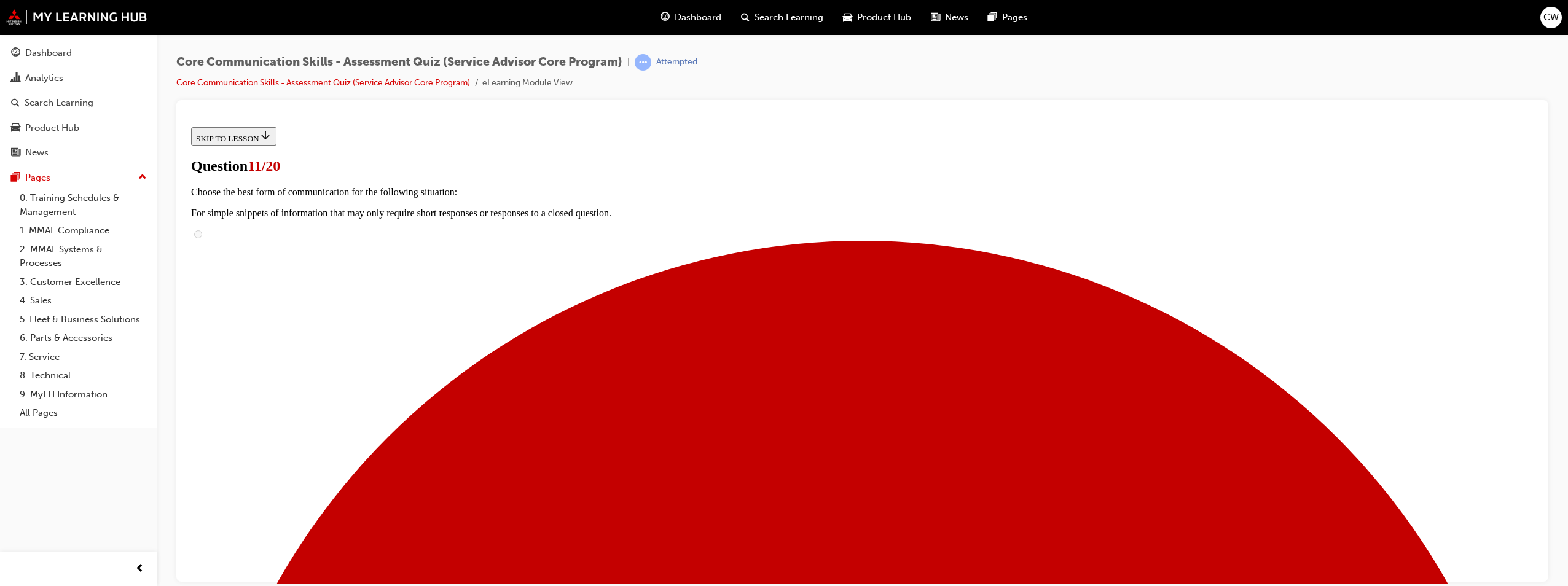
radio input "true"
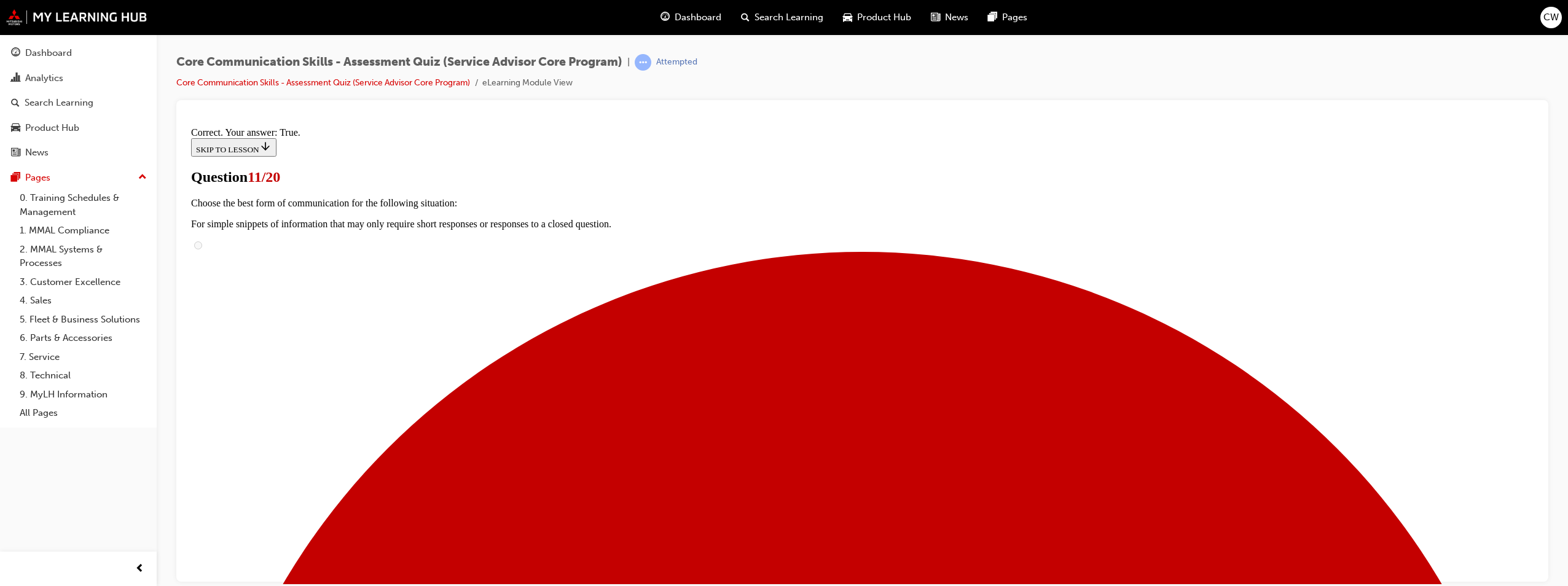
scroll to position [124, 0]
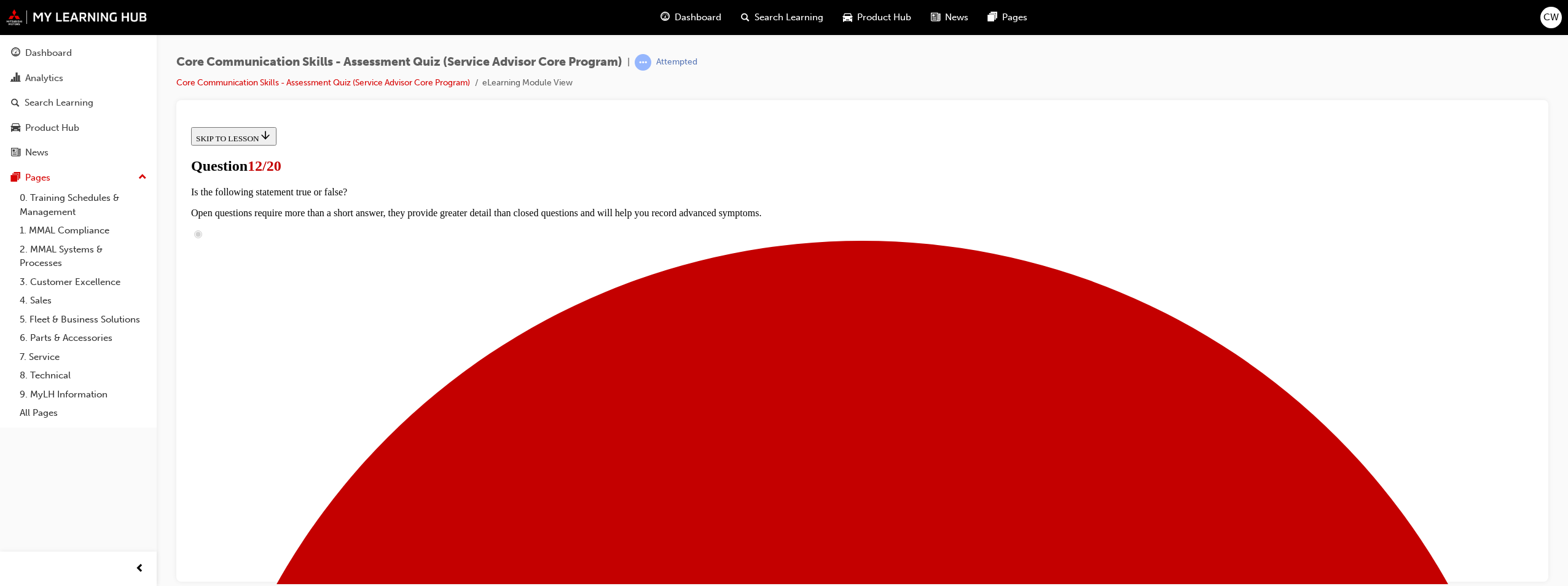
scroll to position [87, 0]
checkbox input "true"
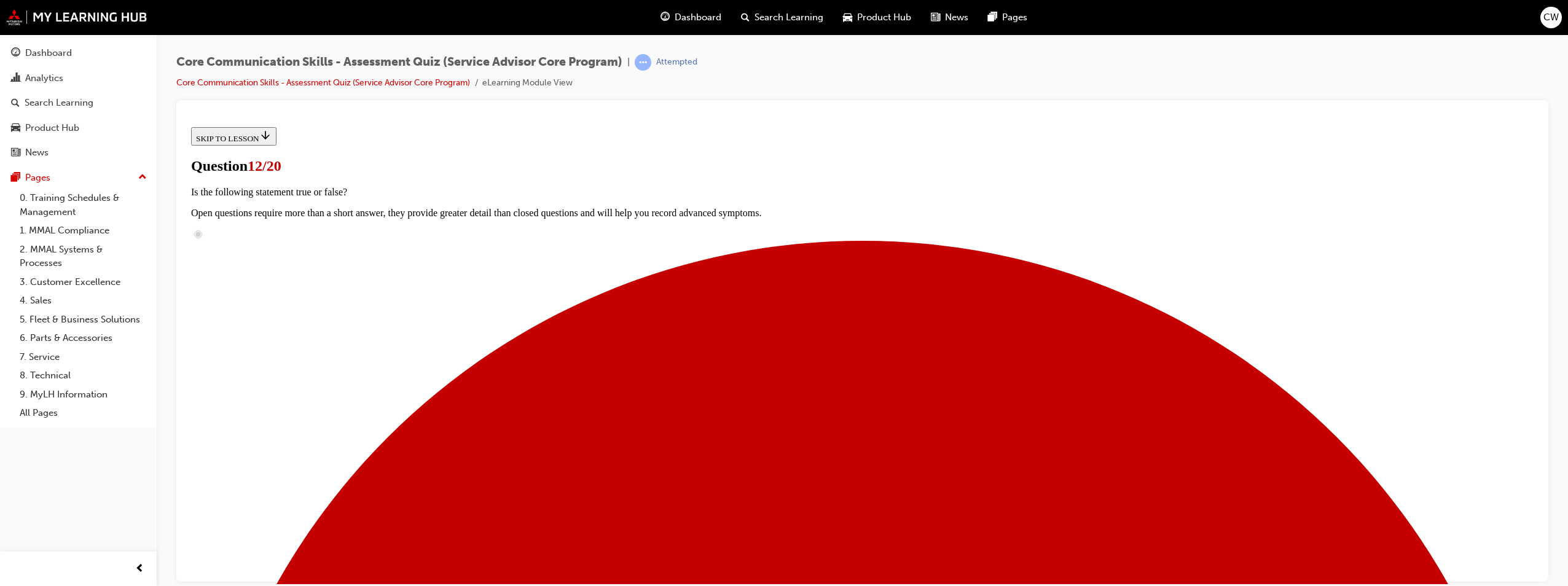
checkbox input "true"
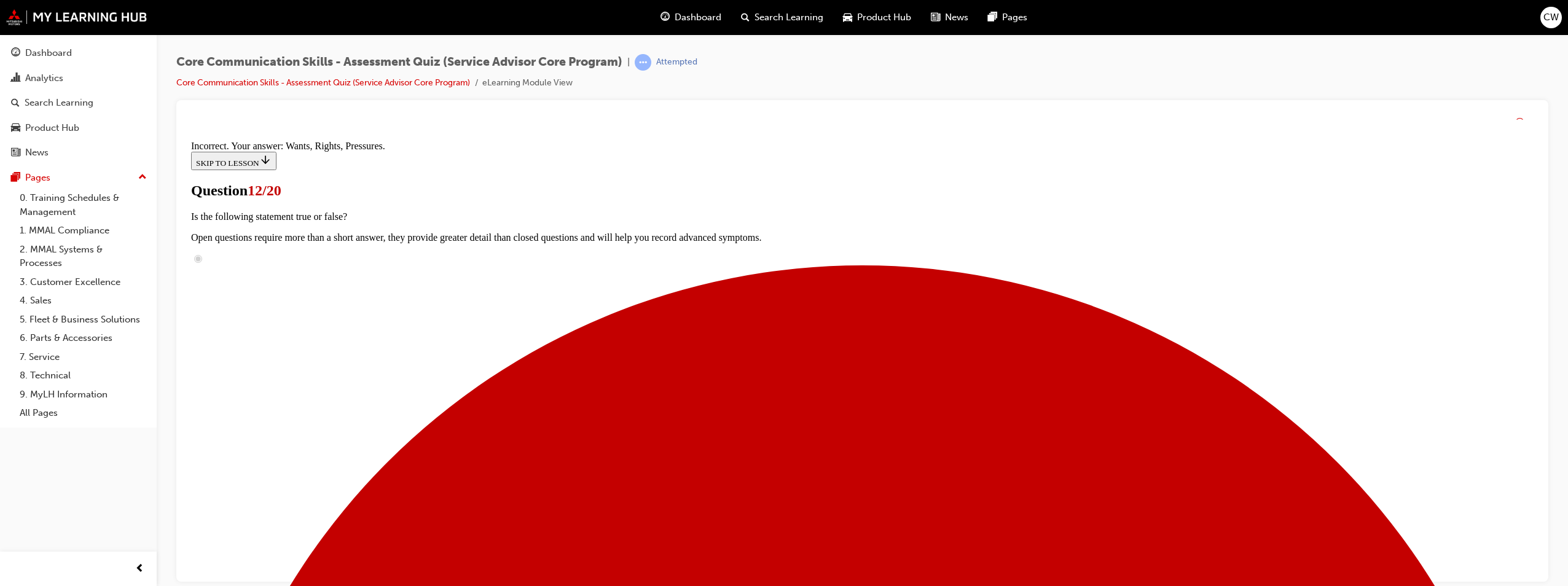
scroll to position [201, 0]
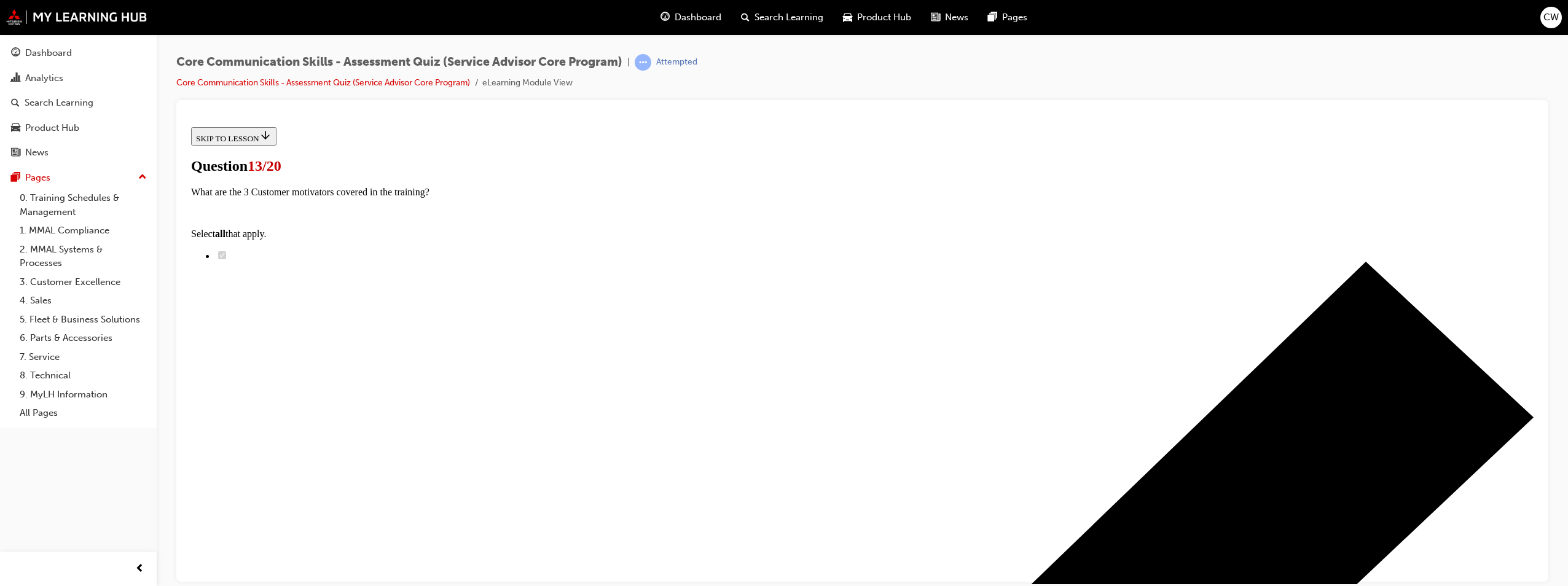
radio input "true"
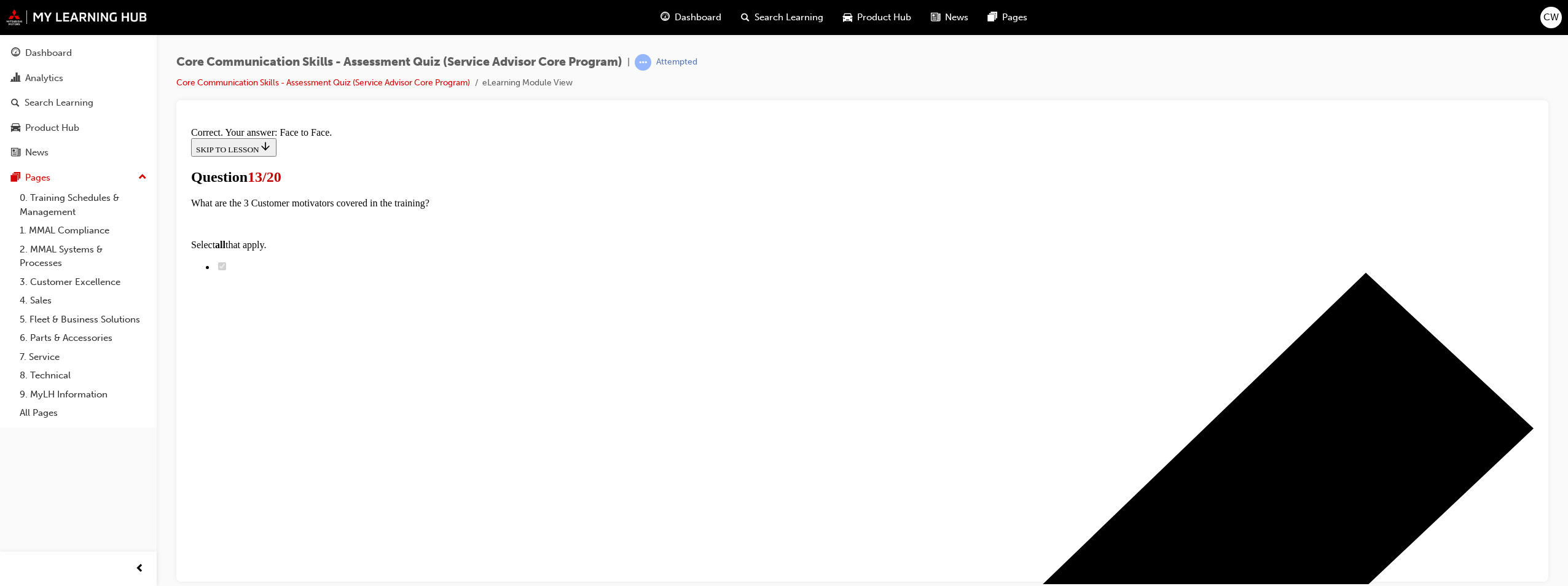
scroll to position [172, 0]
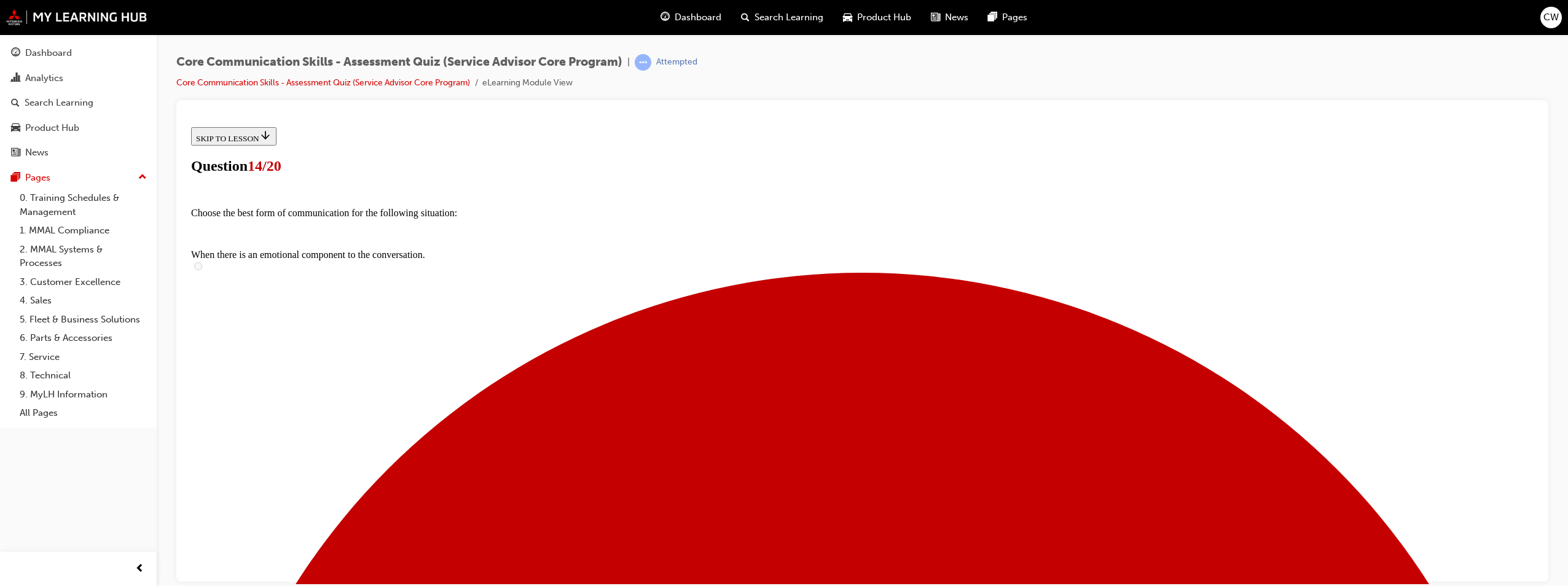
scroll to position [62, 0]
radio input "true"
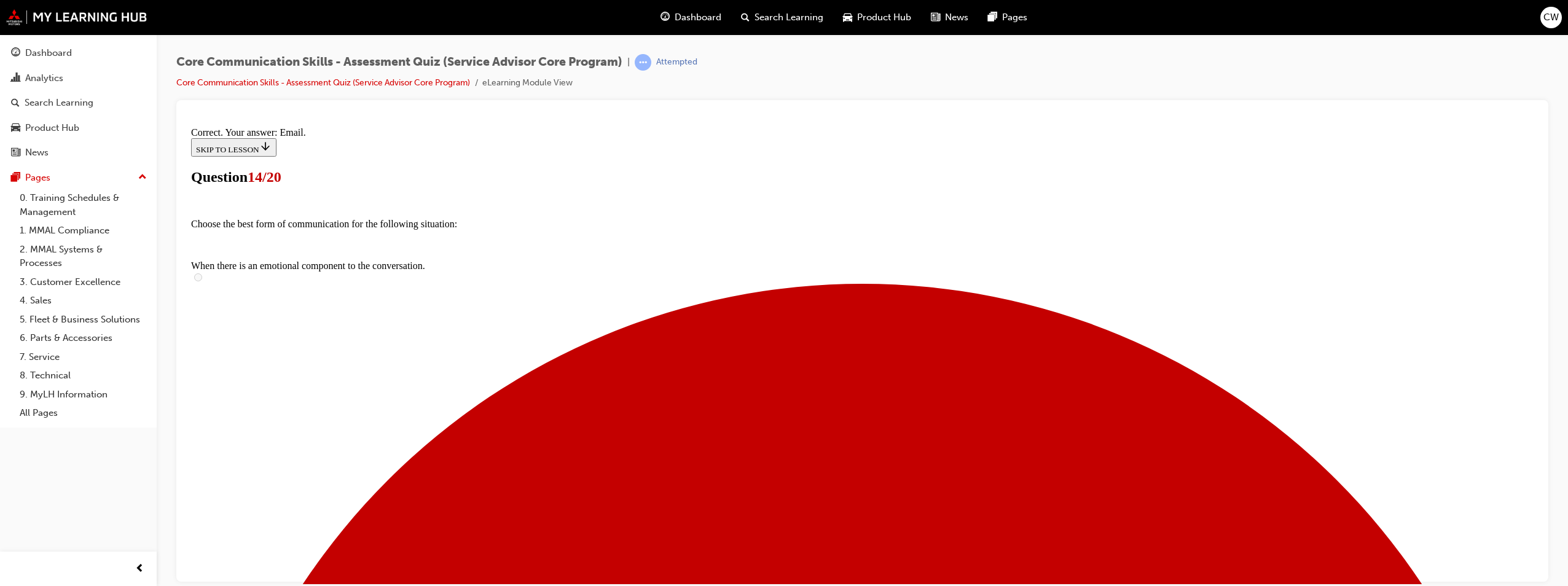
scroll to position [222, 0]
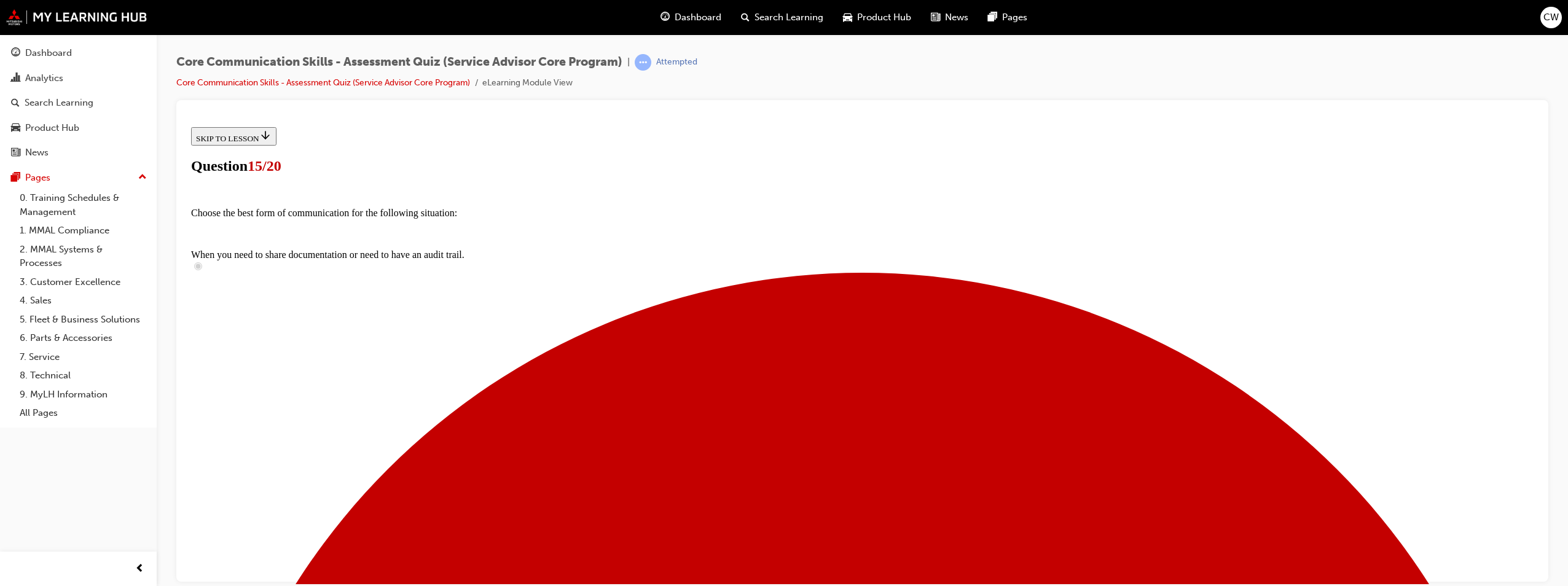
radio input "true"
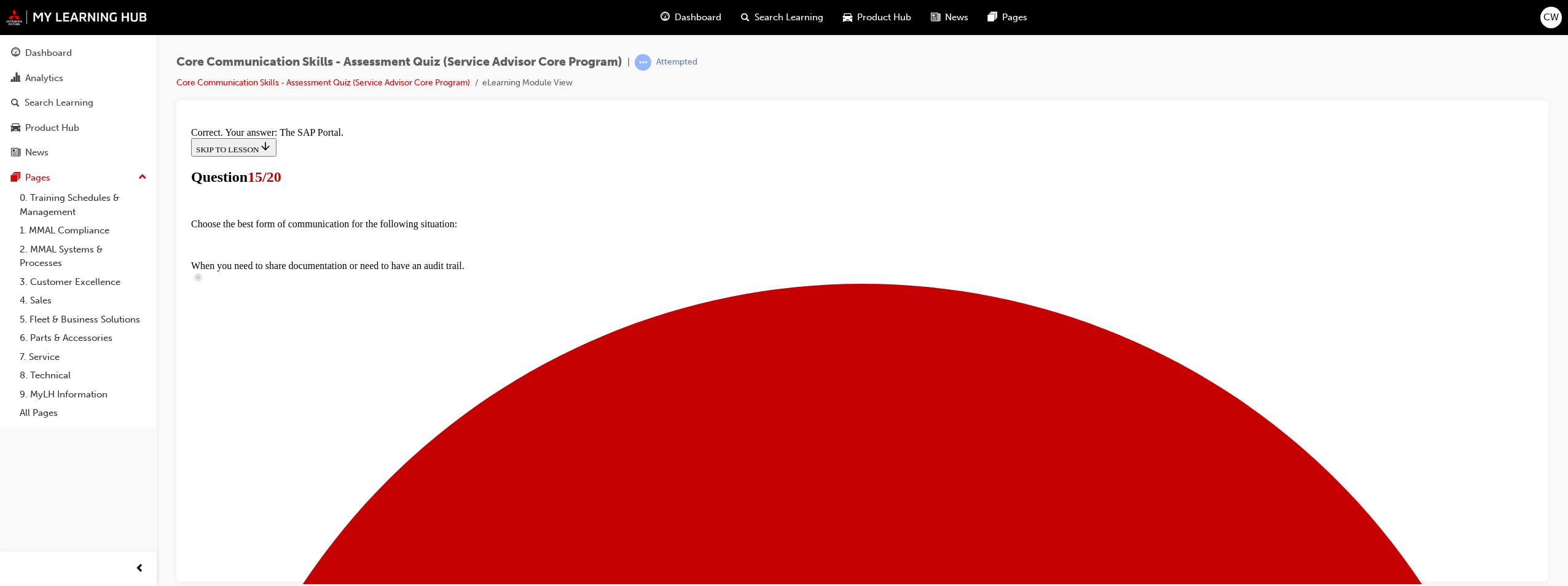
scroll to position [159, 0]
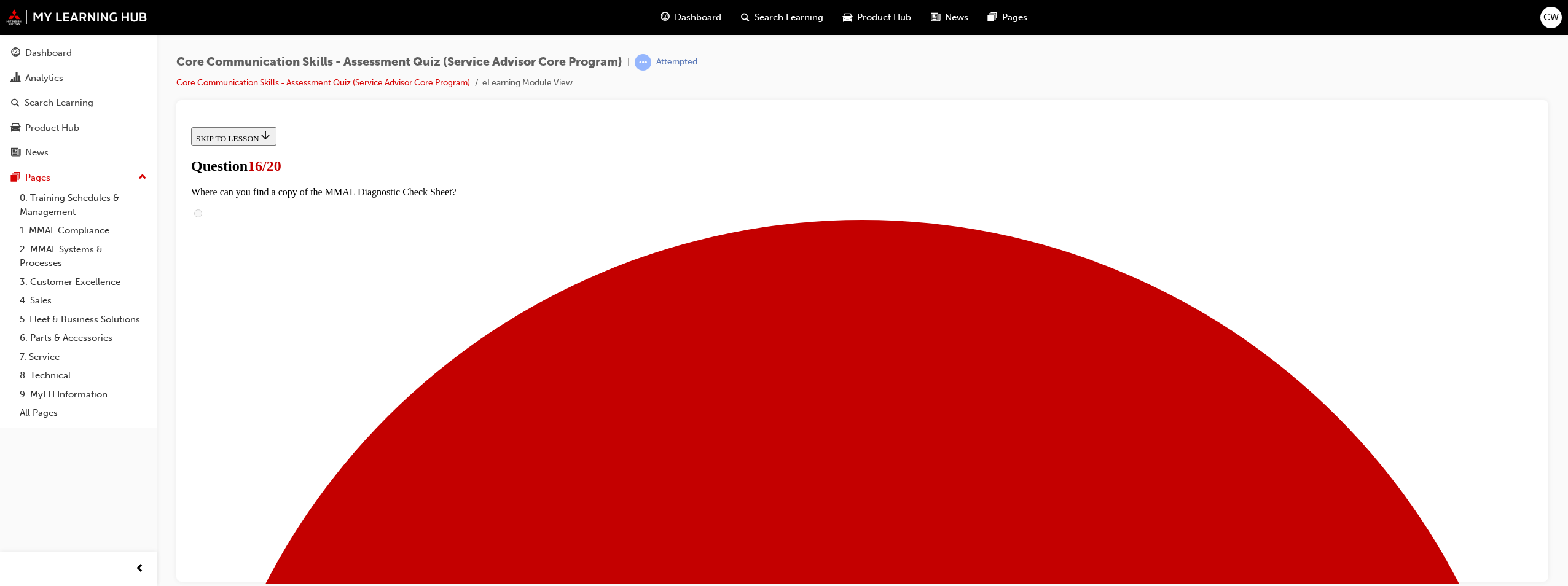
radio input "true"
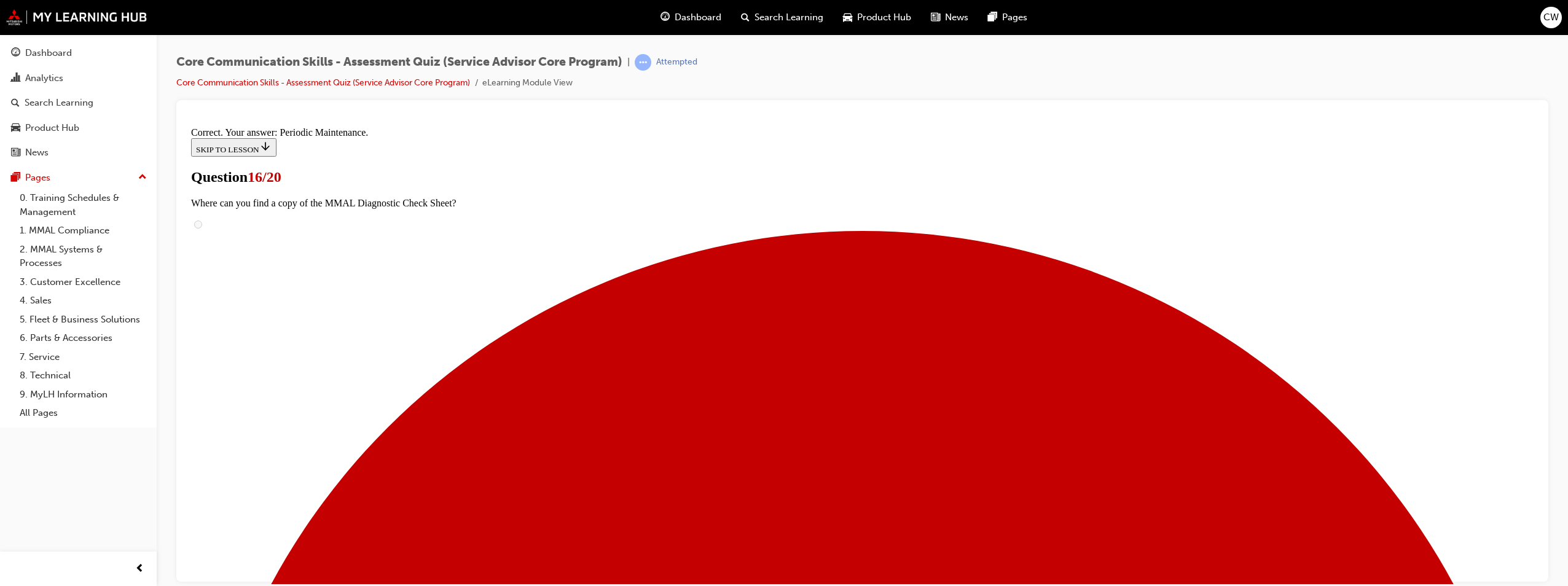
scroll to position [110, 0]
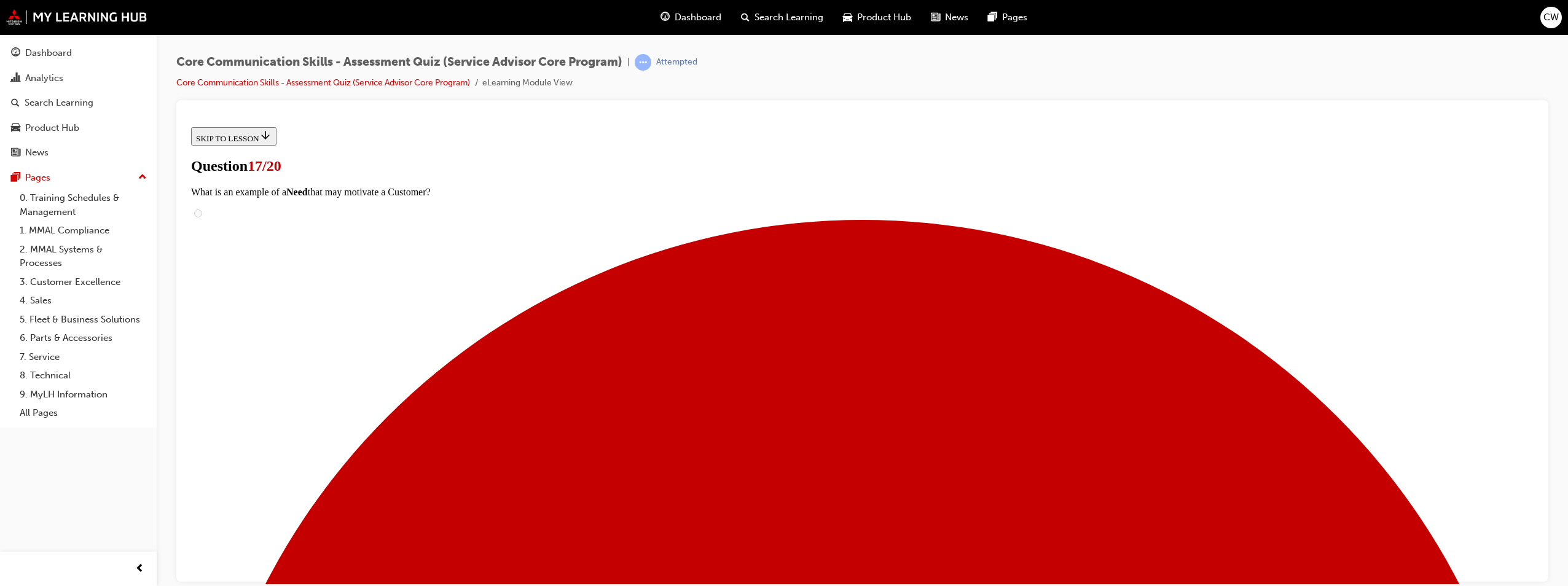
scroll to position [87, 0]
checkbox input "true"
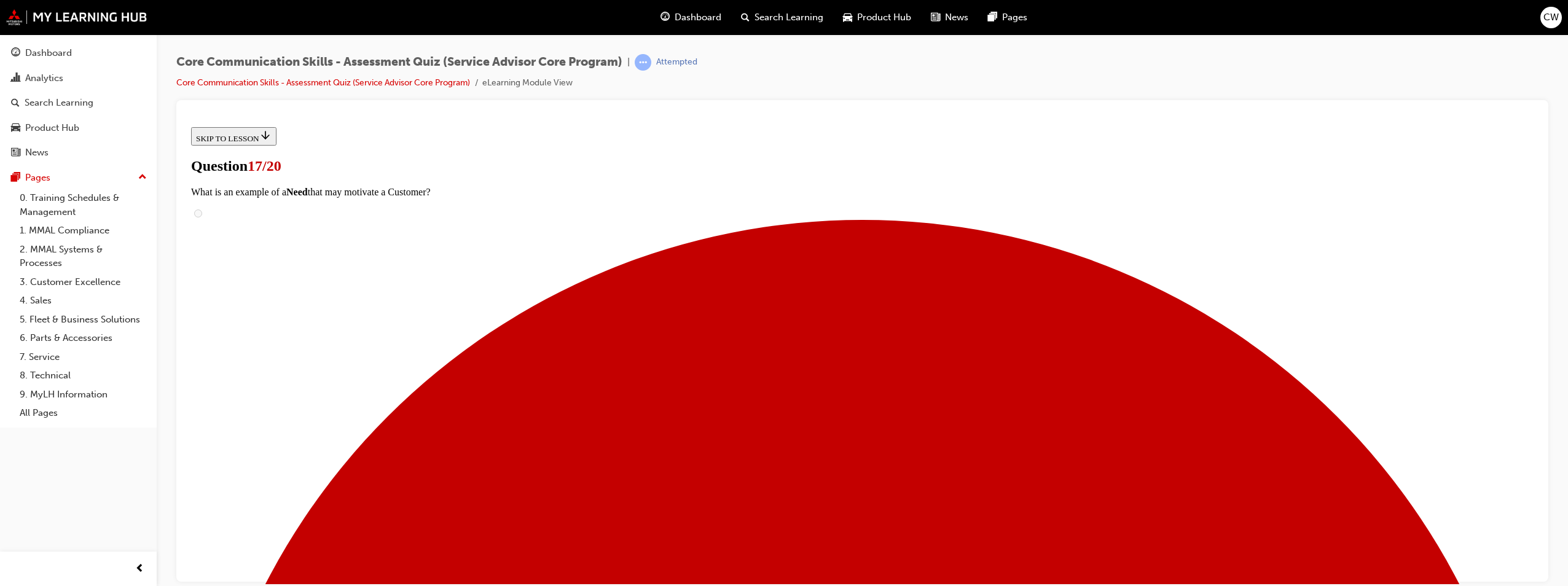
checkbox input "true"
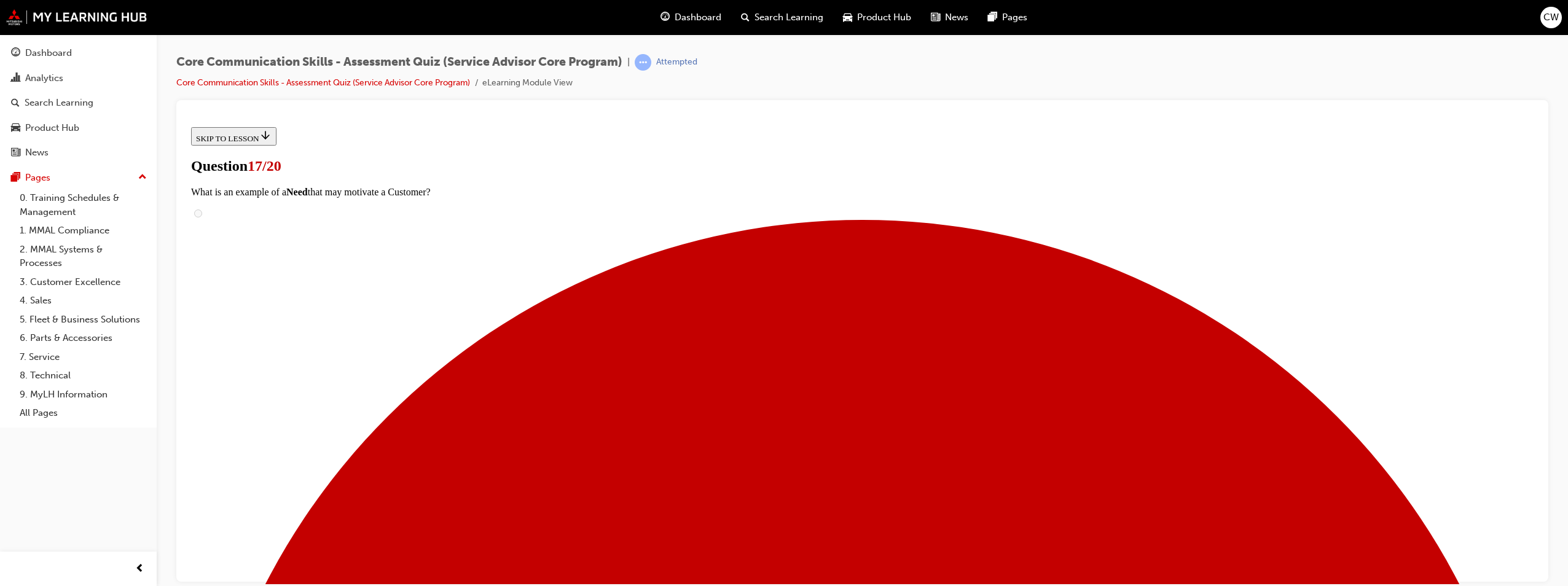
checkbox input "true"
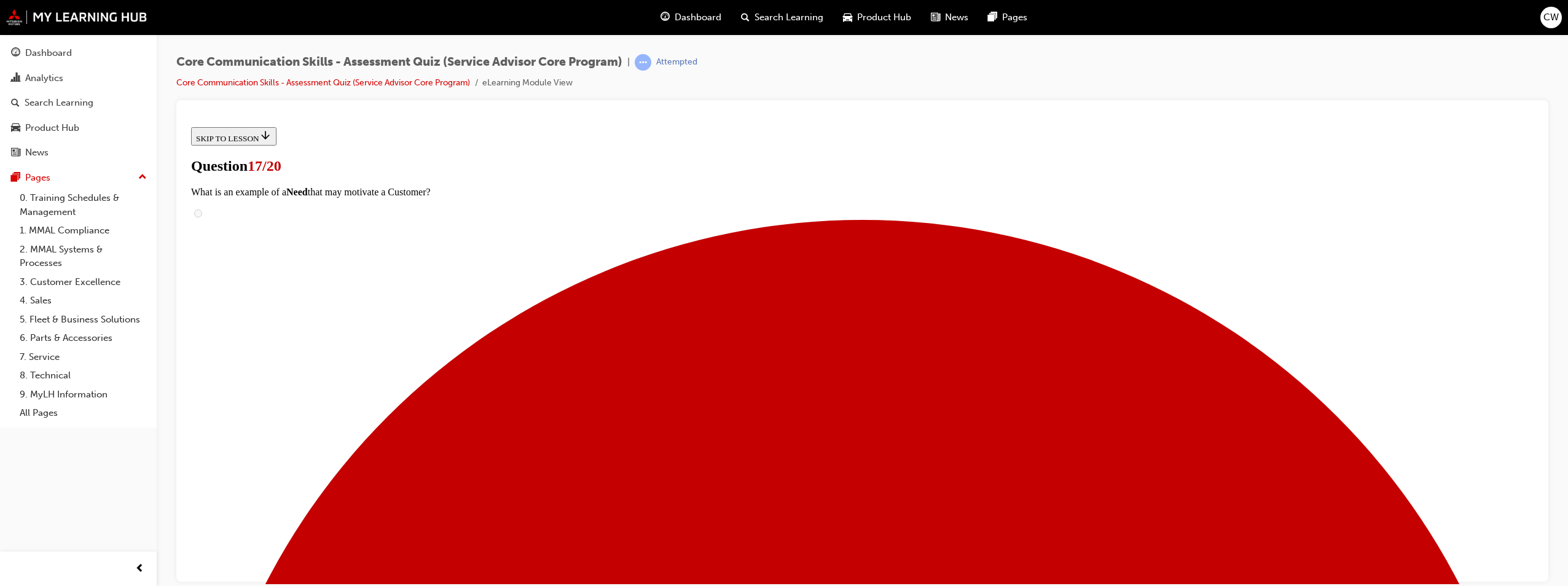
checkbox input "true"
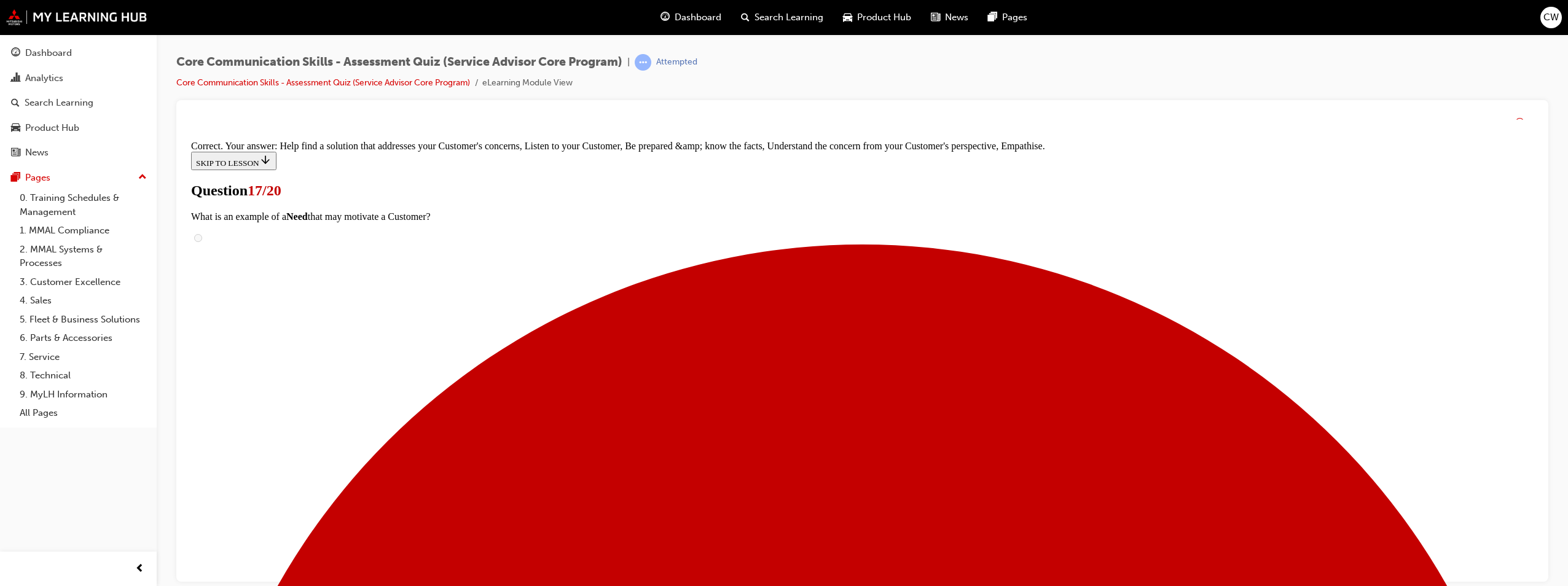
scroll to position [299, 0]
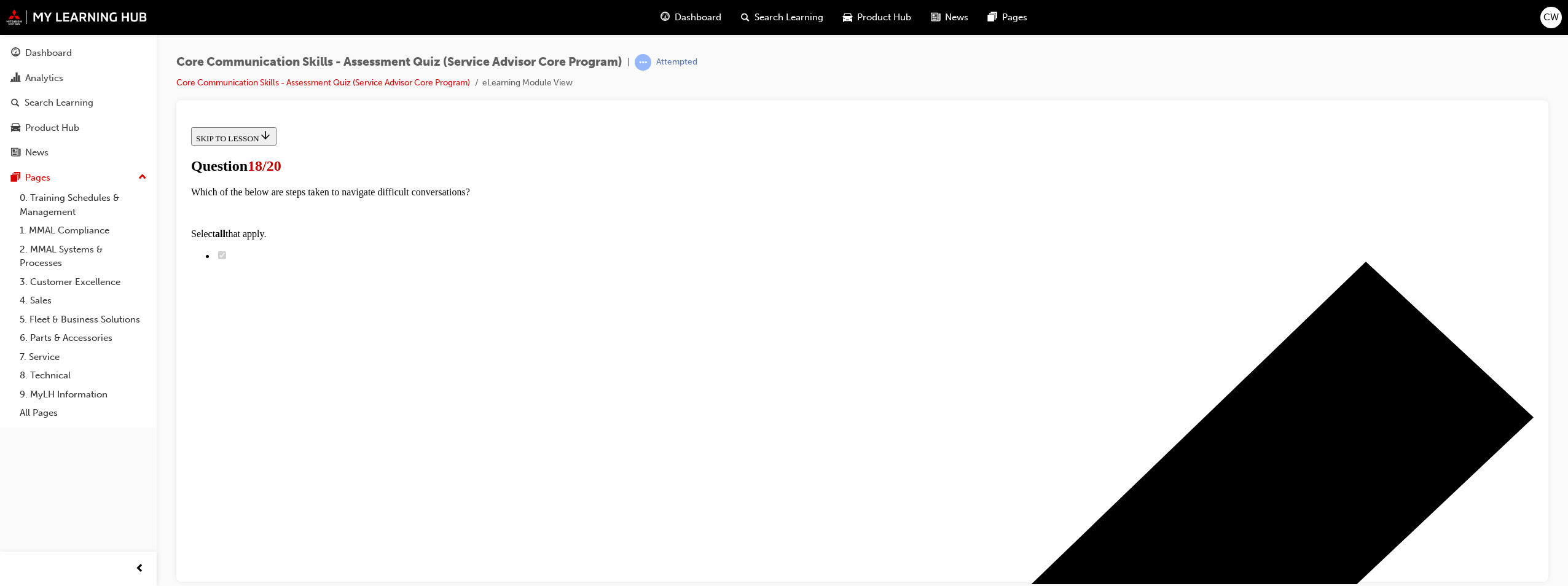
scroll to position [123, 0]
radio input "true"
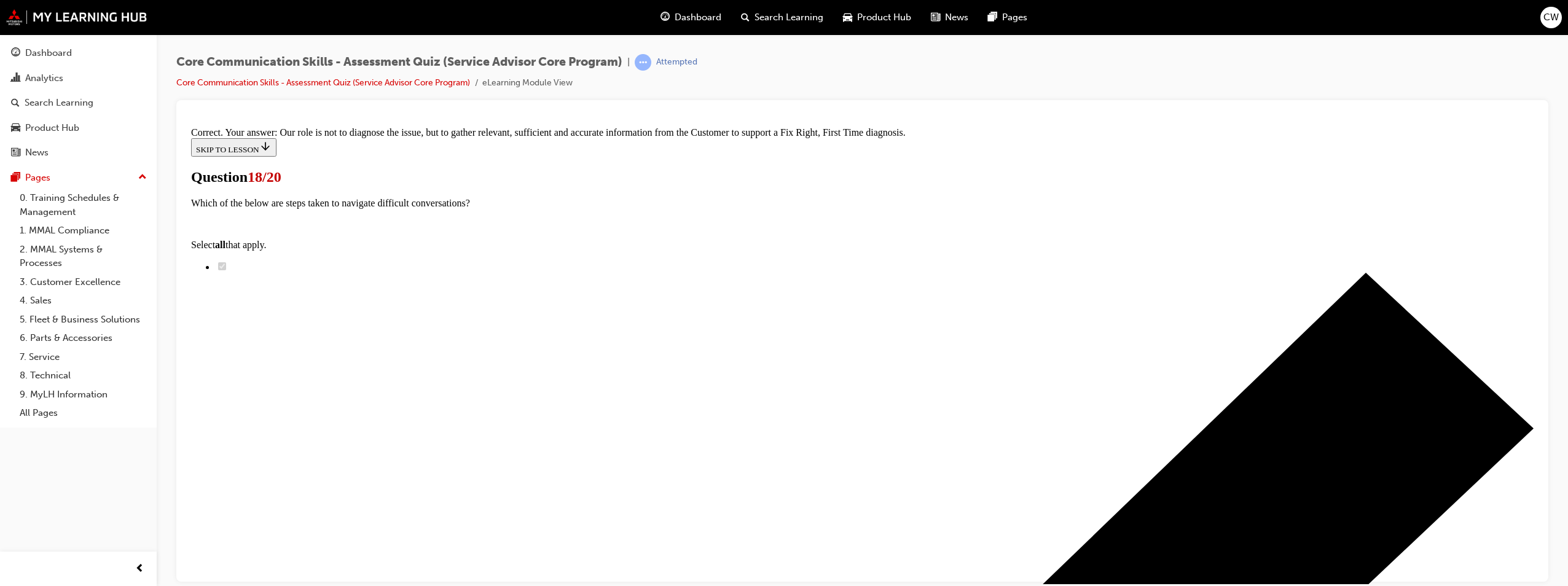
scroll to position [245, 0]
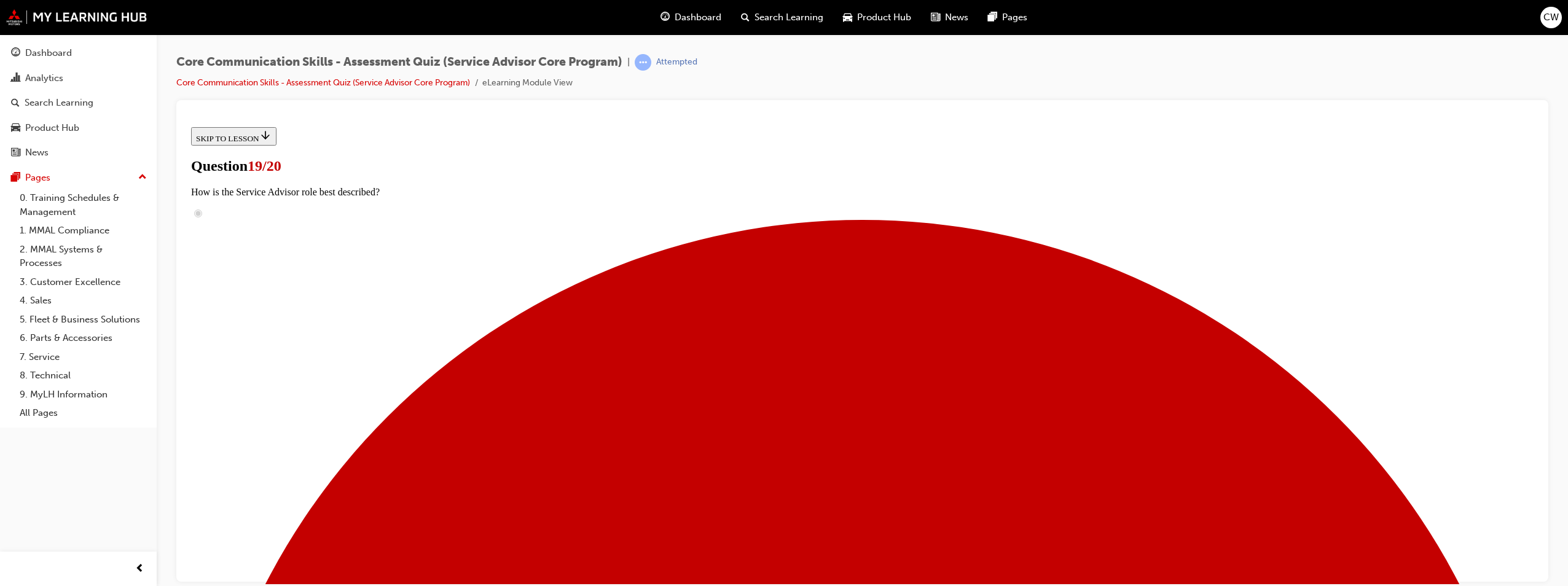
scroll to position [123, 0]
checkbox input "true"
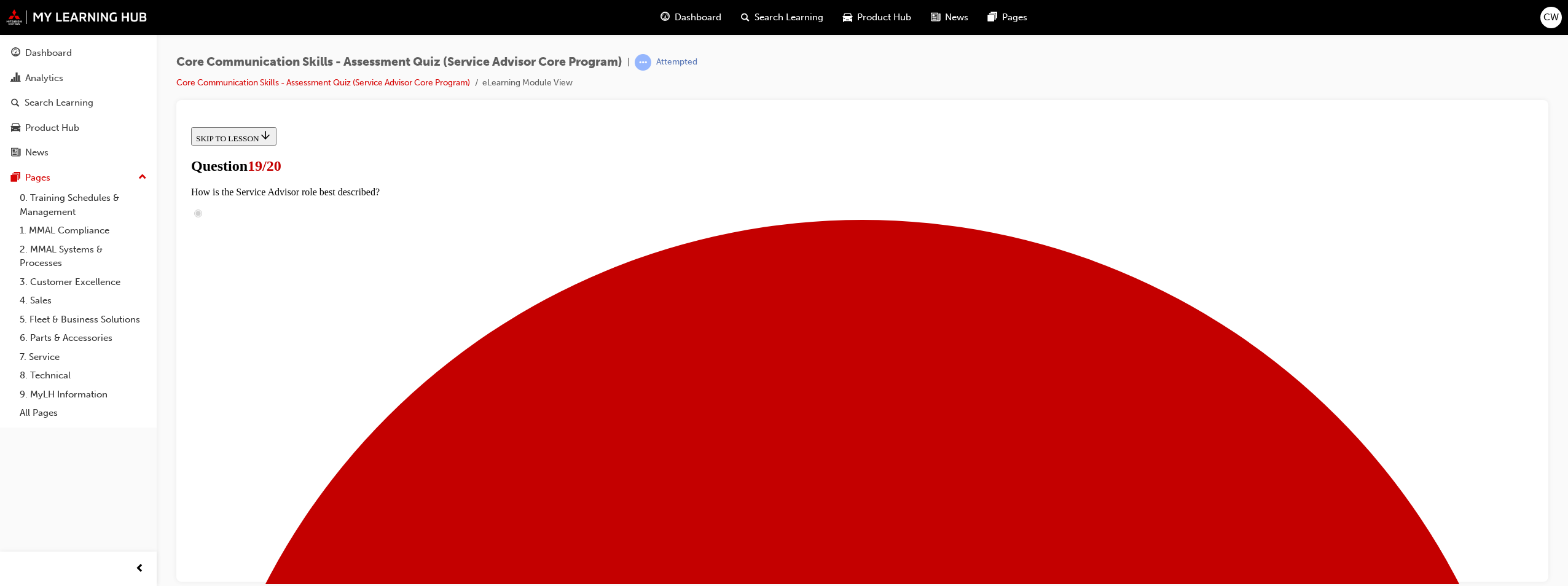
checkbox input "true"
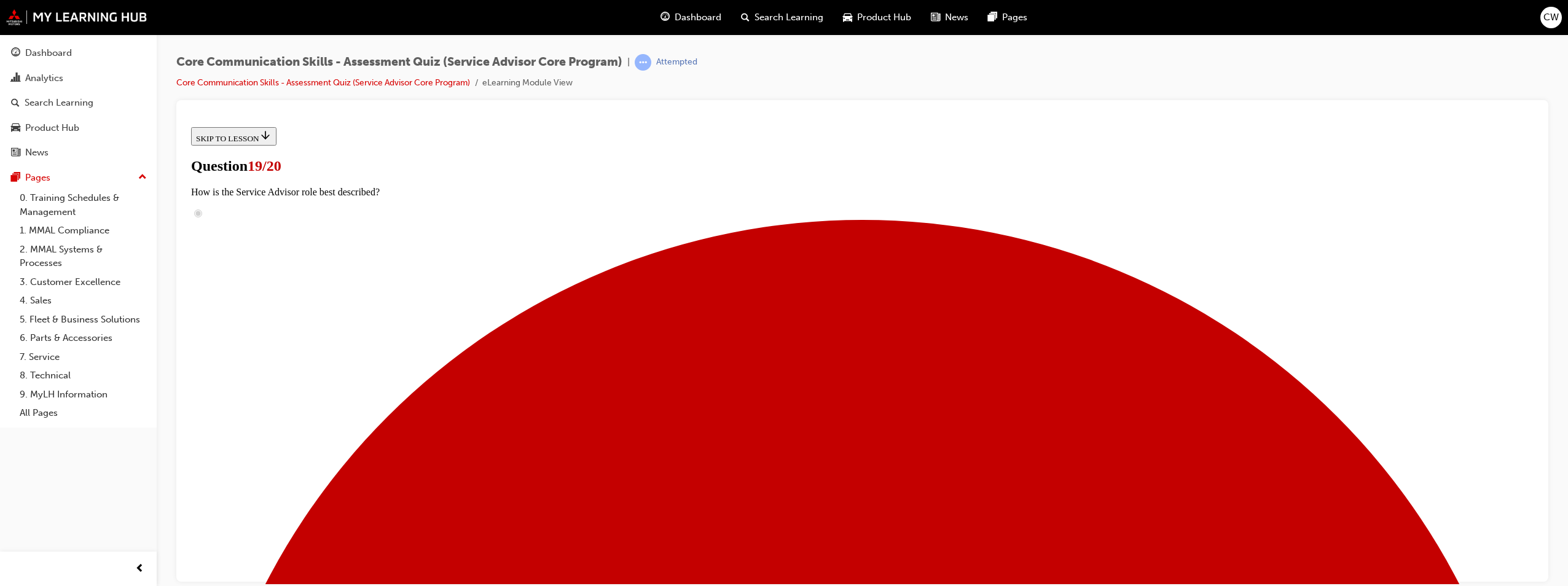
checkbox input "true"
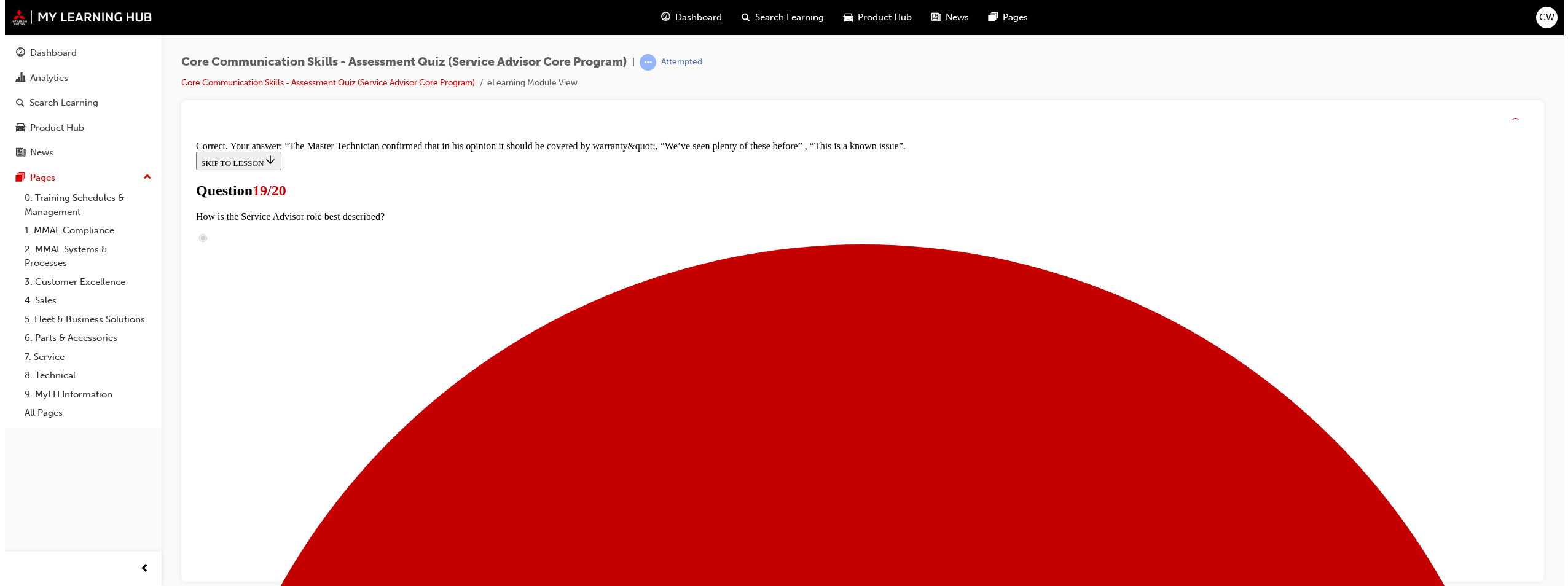
scroll to position [332, 0]
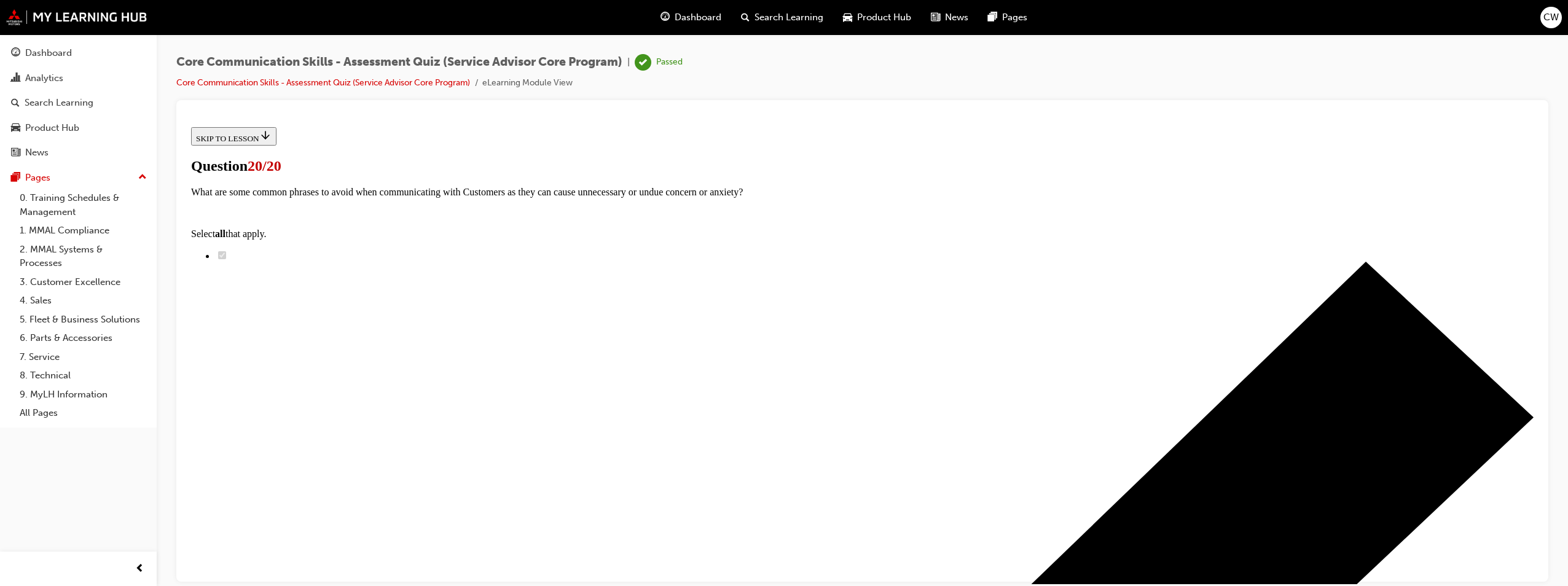
scroll to position [165, 0]
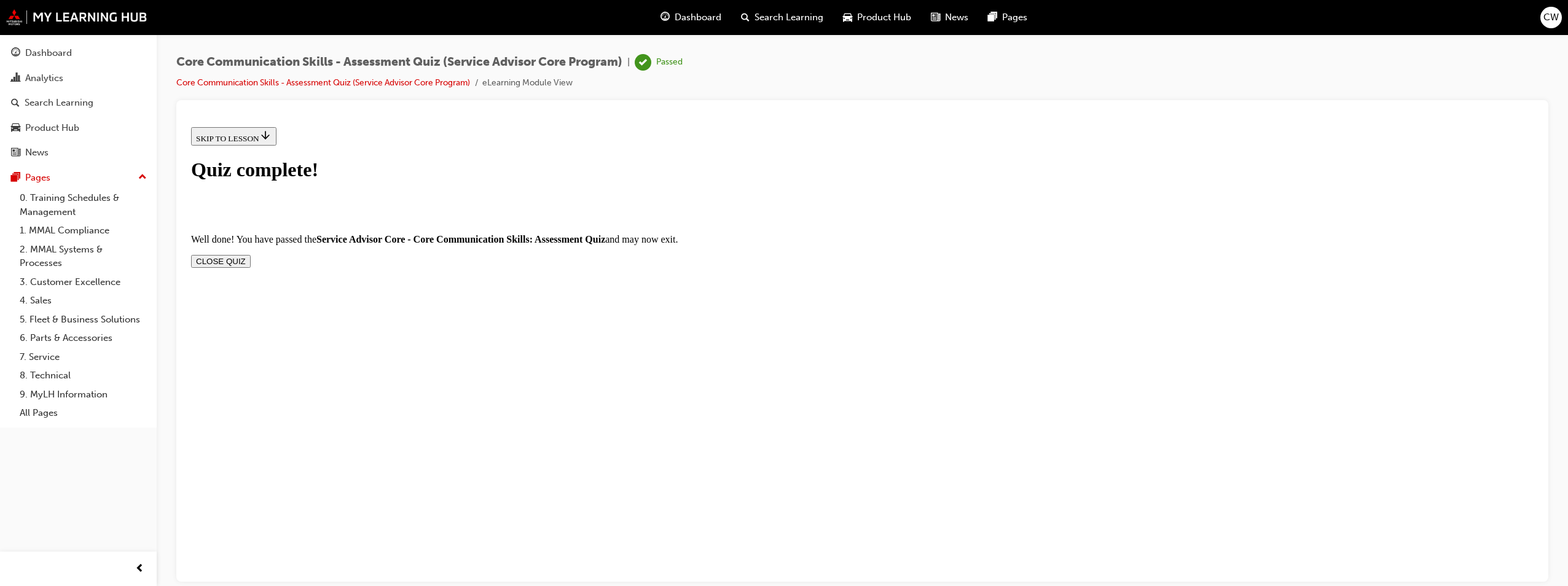
click at [251, 254] on button "CLOSE QUIZ" at bounding box center [220, 260] width 60 height 13
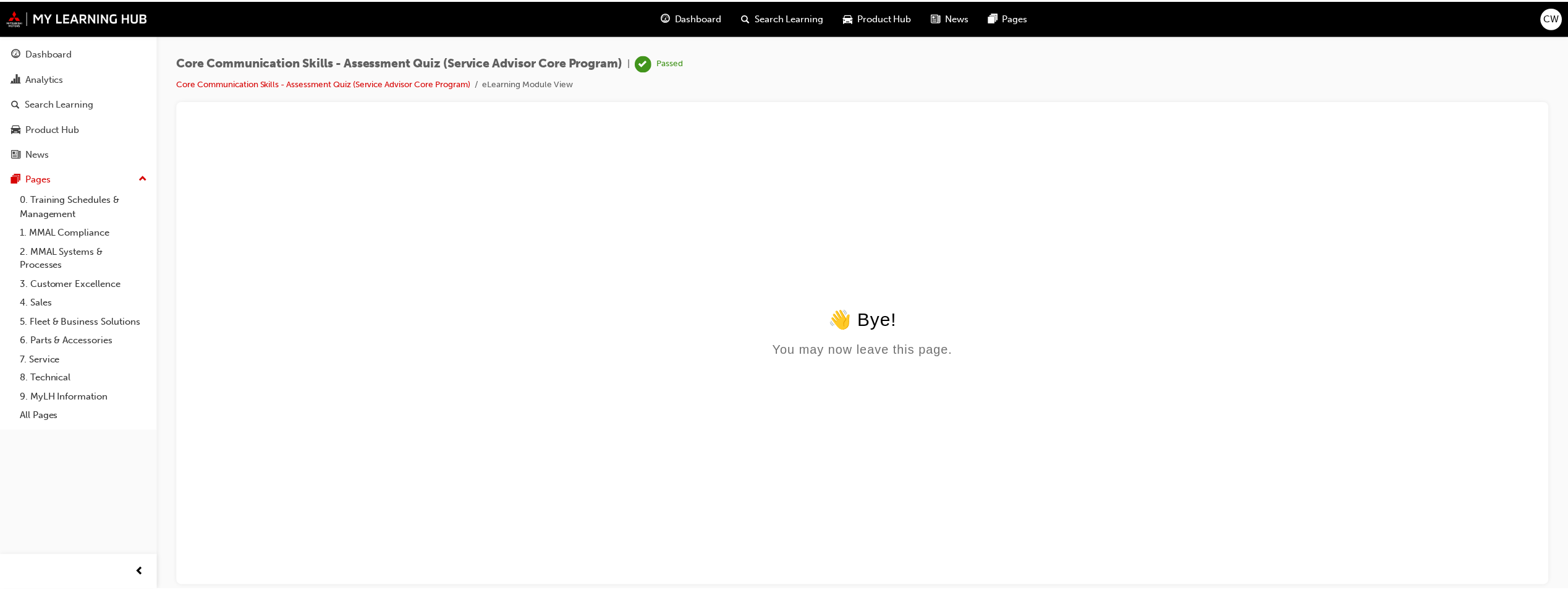
scroll to position [0, 0]
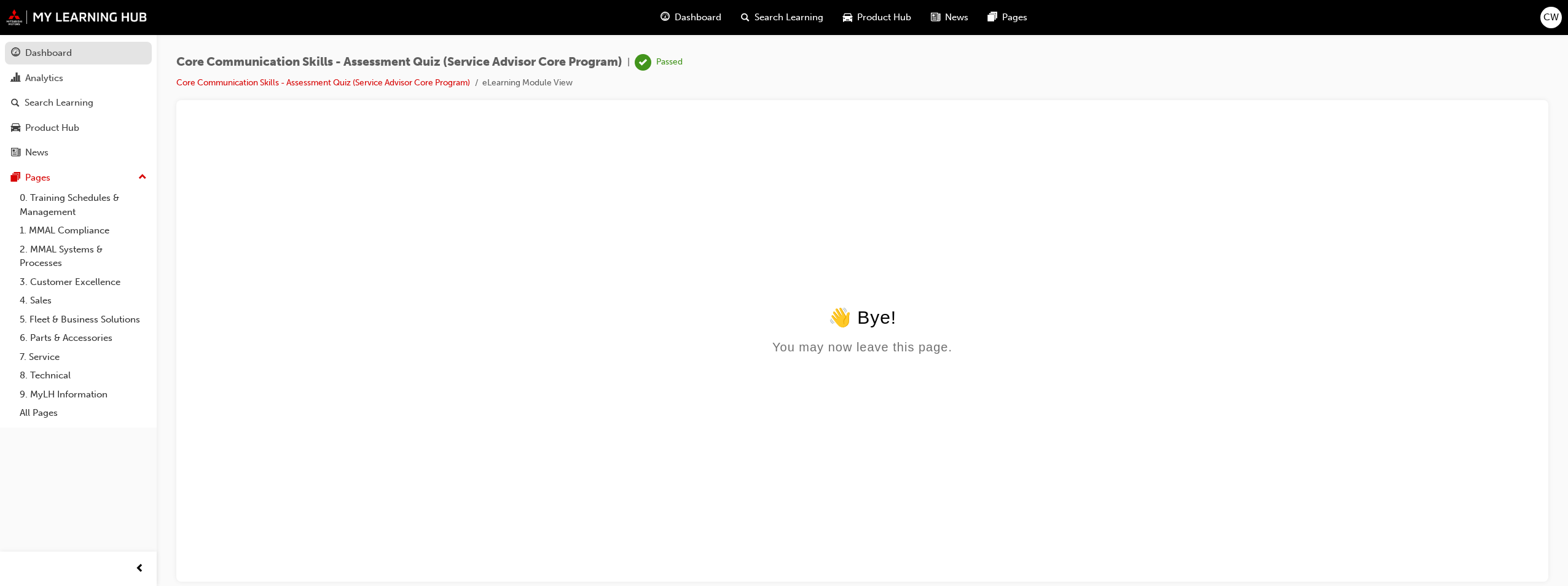
click at [70, 55] on div "Dashboard" at bounding box center [49, 53] width 47 height 14
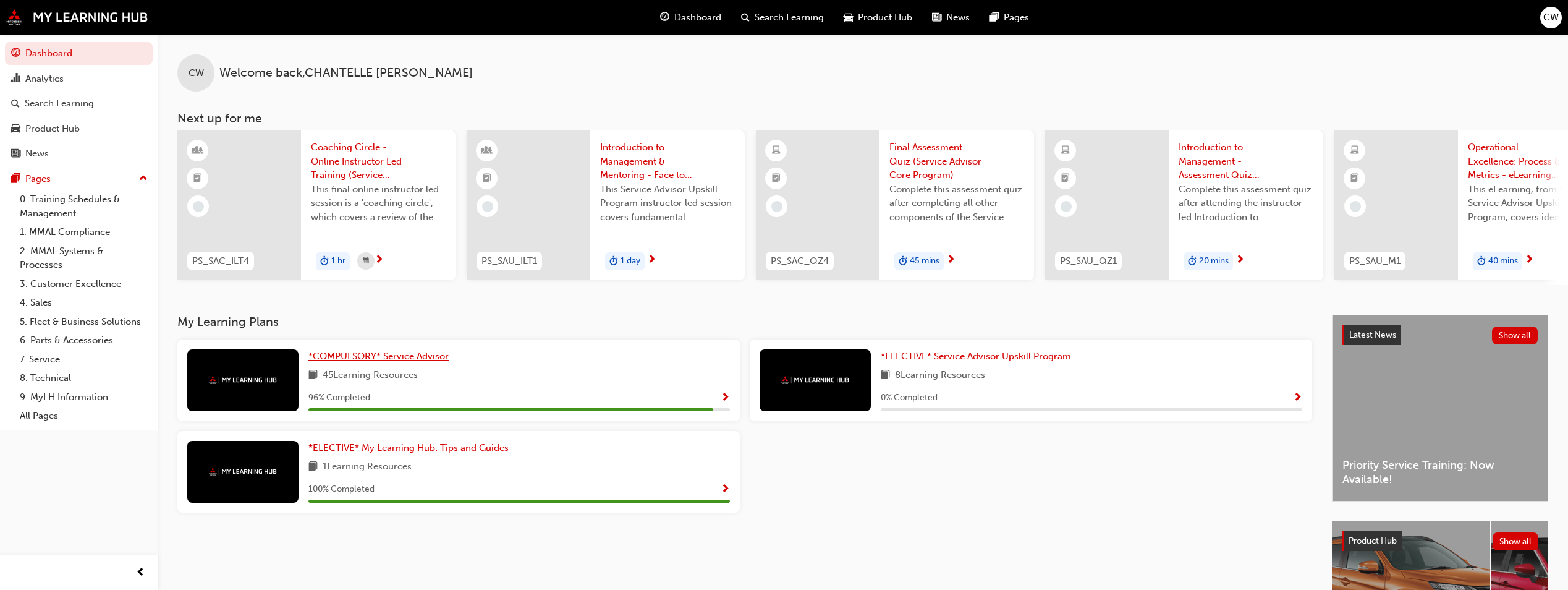
click at [387, 364] on link "*COMPULSORY* Service Advisor" at bounding box center [381, 356] width 145 height 14
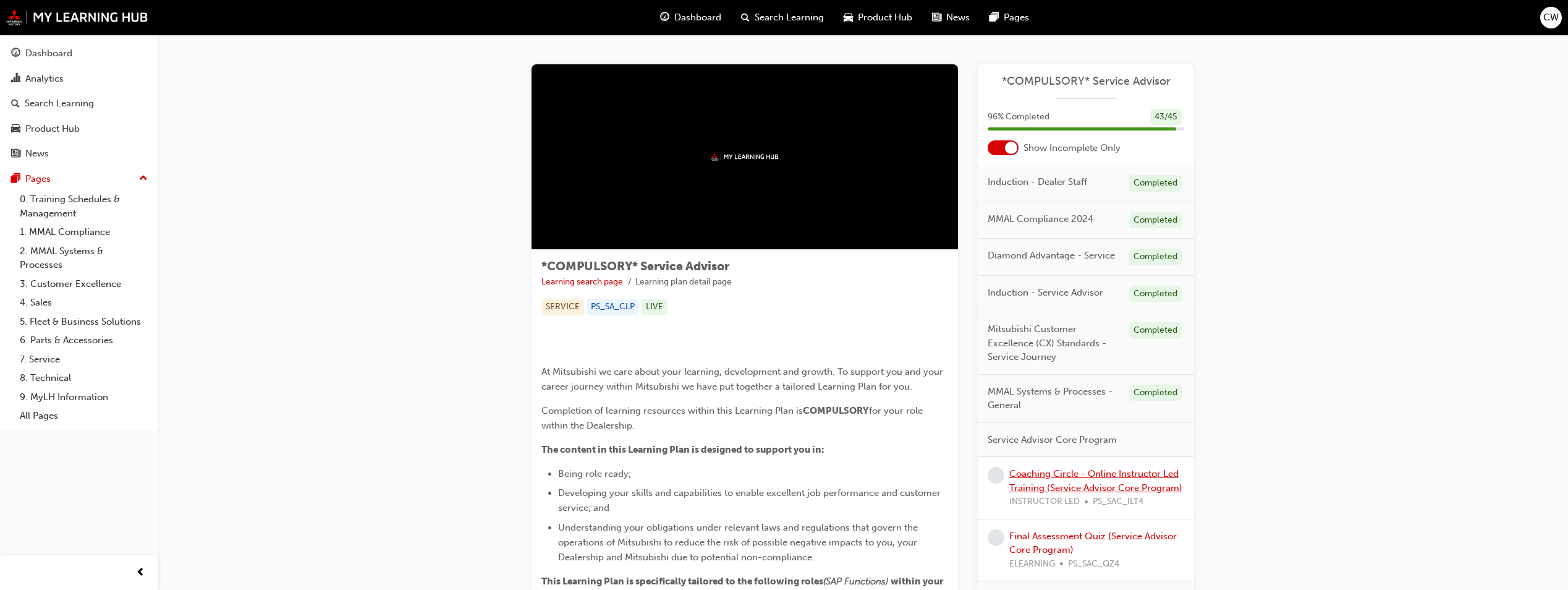
click at [1041, 483] on link "Coaching Circle - Online Instructor Led Training (Service Advisor Core Program)" at bounding box center [1095, 480] width 173 height 25
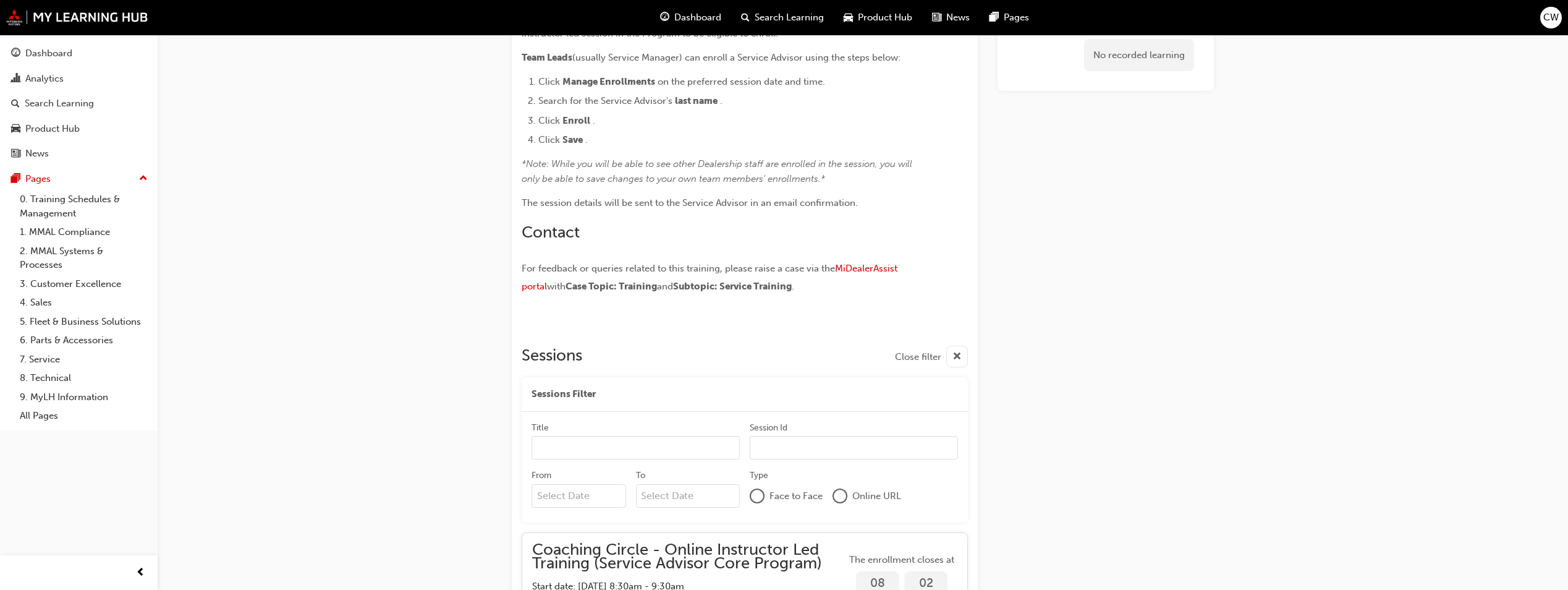
scroll to position [554, 0]
